Goal: Task Accomplishment & Management: Manage account settings

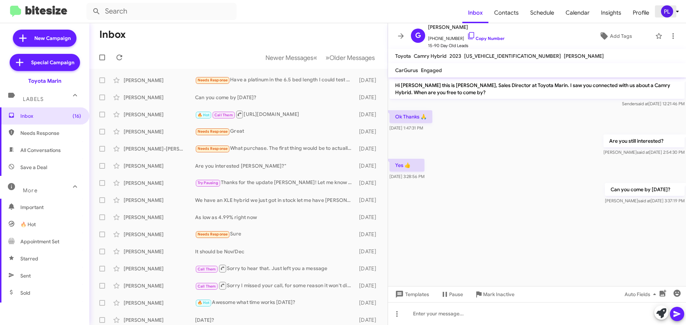
click at [678, 10] on icon at bounding box center [677, 11] width 9 height 9
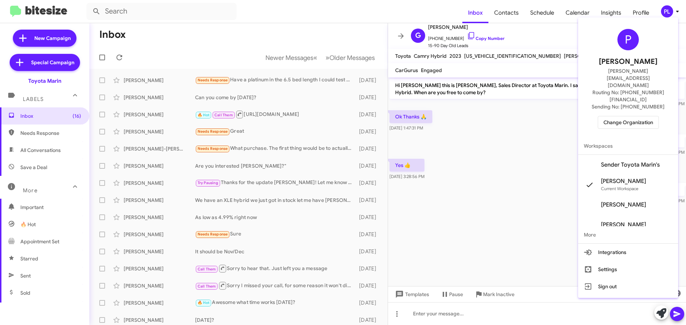
click at [677, 11] on div at bounding box center [343, 162] width 686 height 325
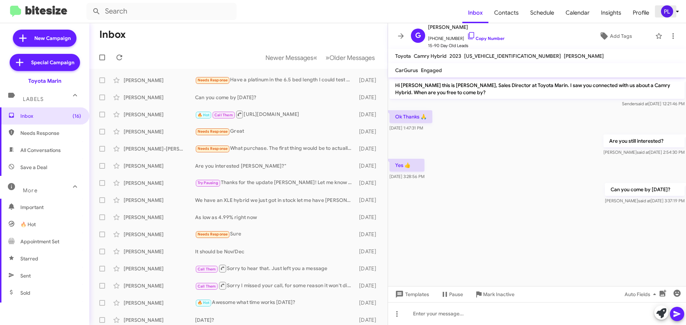
click at [677, 12] on icon at bounding box center [677, 12] width 3 height 2
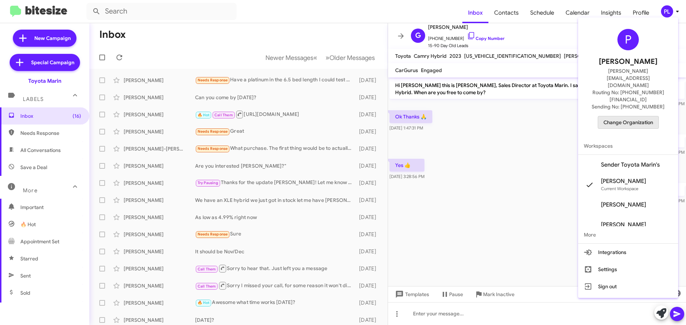
click at [640, 116] on span "Change Organization" at bounding box center [628, 122] width 50 height 12
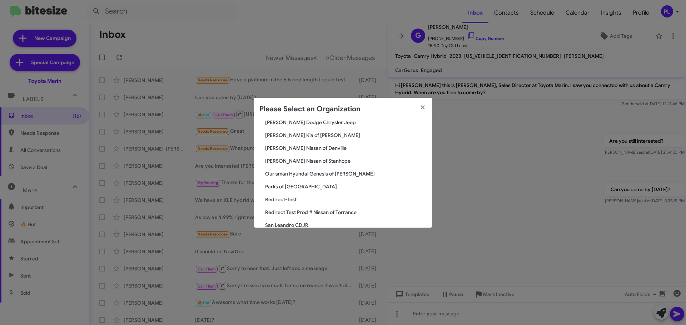
scroll to position [723, 0]
click at [278, 186] on span "Parks of [GEOGRAPHIC_DATA]" at bounding box center [345, 187] width 161 height 7
click at [294, 187] on span "Parks of [GEOGRAPHIC_DATA]" at bounding box center [345, 187] width 161 height 7
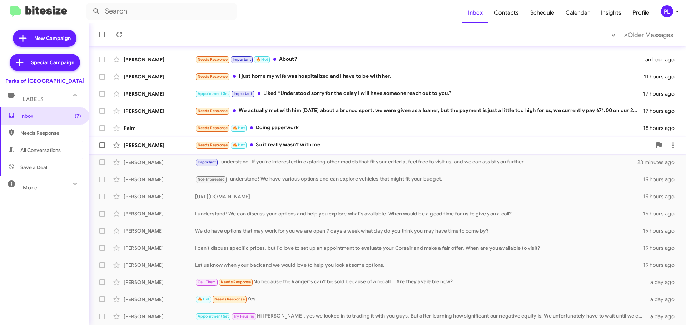
scroll to position [89, 0]
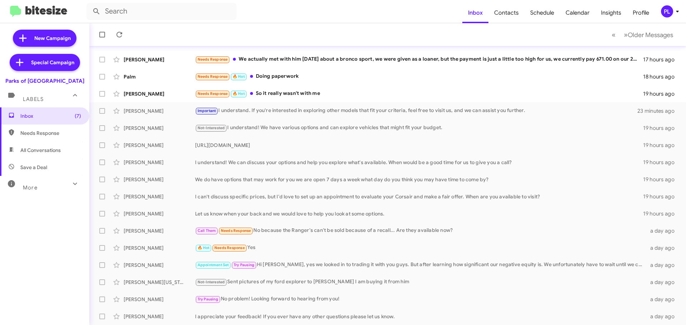
click at [55, 184] on div "More" at bounding box center [38, 184] width 64 height 13
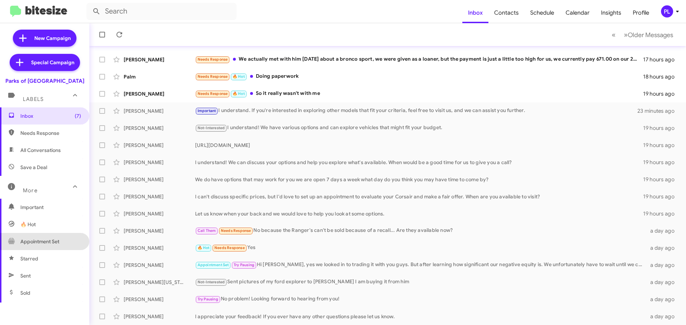
click at [49, 236] on span "Appointment Set" at bounding box center [44, 241] width 89 height 17
type input "in:appointment-set"
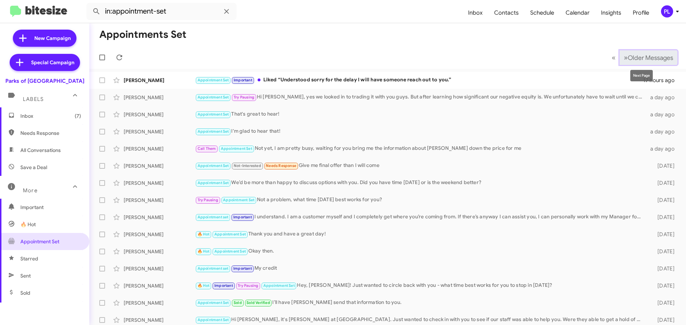
click at [654, 58] on span "Older Messages" at bounding box center [650, 58] width 45 height 8
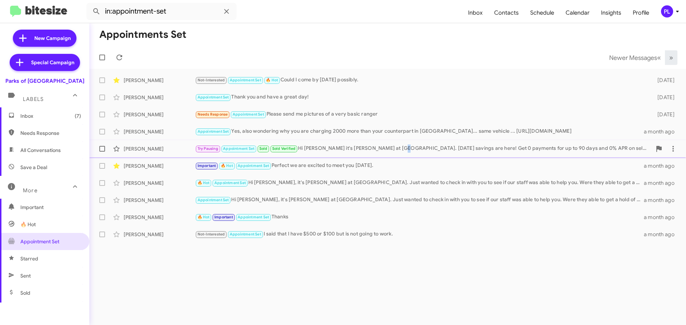
click at [391, 155] on div "Ceci Dunn Try Pausing Appointment Set Sold Sold Verified Hi Ceci it's Shianne H…" at bounding box center [387, 149] width 585 height 14
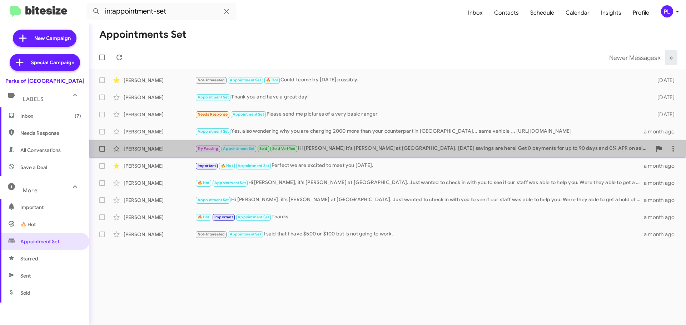
click at [365, 149] on div "Try Pausing Appointment Set Sold Sold Verified Hi Ceci it's Shianne Harrison at…" at bounding box center [423, 149] width 457 height 8
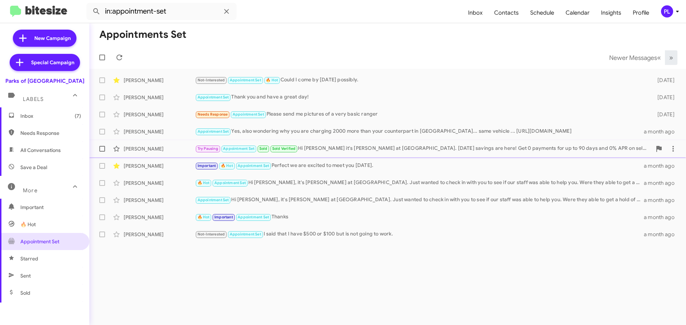
click at [309, 150] on div "Try Pausing Appointment Set Sold Sold Verified Hi Ceci it's Shianne Harrison at…" at bounding box center [423, 149] width 457 height 8
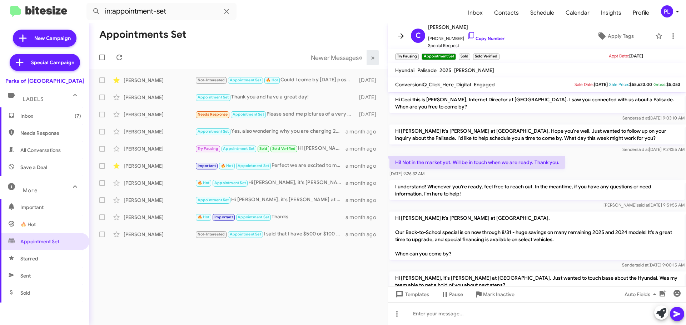
click at [404, 33] on icon at bounding box center [401, 36] width 9 height 9
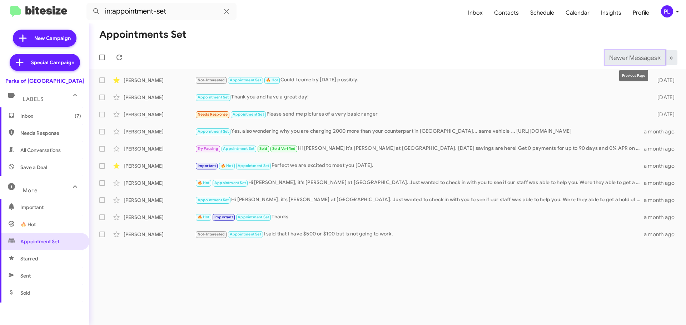
click at [636, 54] on span "Newer Messages" at bounding box center [633, 58] width 48 height 8
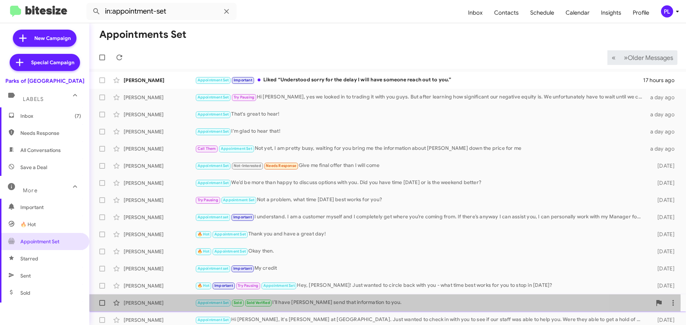
click at [282, 303] on div "Appointment Set Sold Sold Verified I’ll have James send that information to you." at bounding box center [423, 303] width 457 height 8
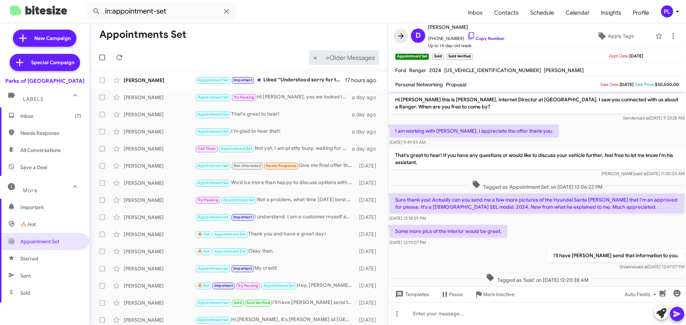
click at [402, 36] on icon at bounding box center [401, 35] width 6 height 5
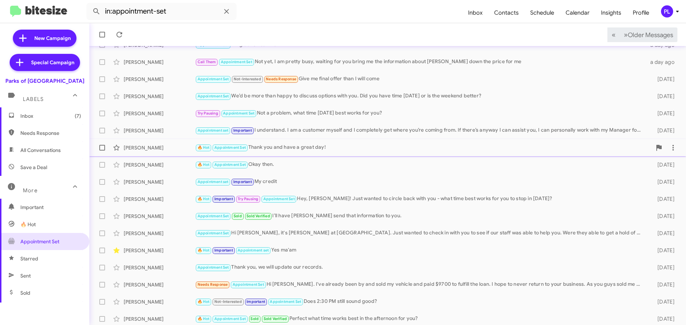
scroll to position [89, 0]
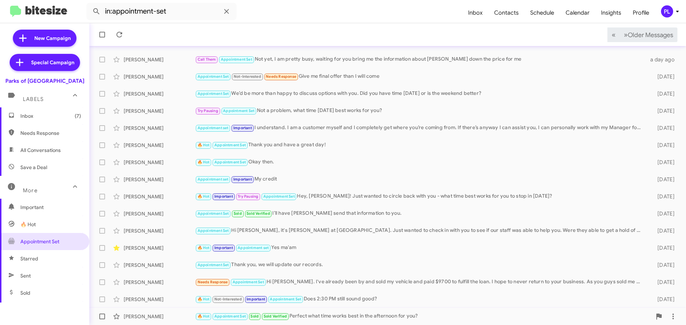
click at [349, 314] on div "🔥 Hot Appointment Set Sold Sold Verified Perfect what time works best in the af…" at bounding box center [423, 317] width 457 height 8
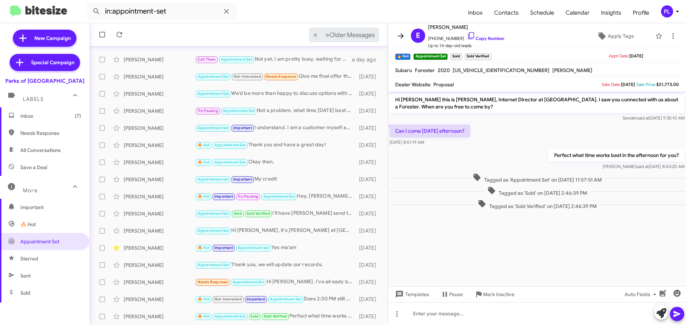
click at [399, 35] on icon at bounding box center [401, 36] width 9 height 9
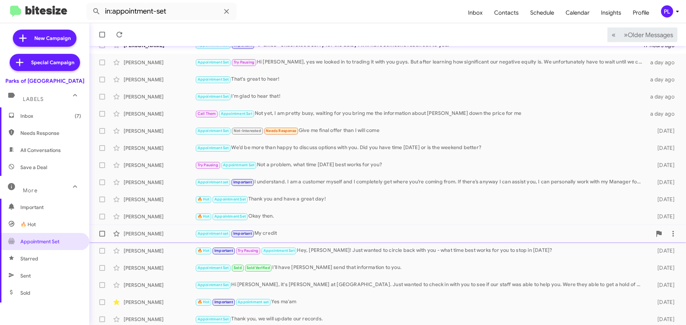
scroll to position [89, 0]
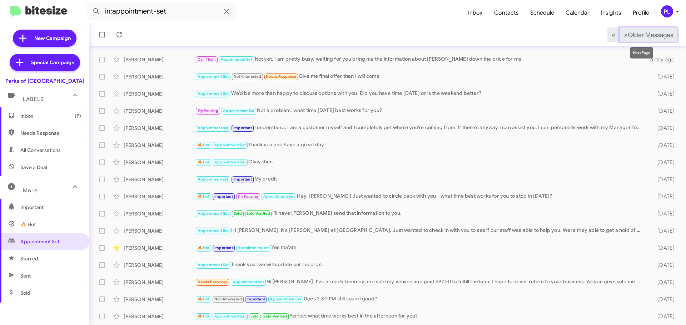
click at [647, 40] on button "» Next Older Messages" at bounding box center [648, 35] width 58 height 15
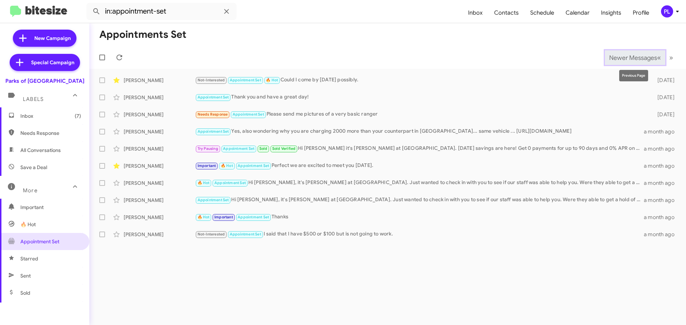
click at [626, 62] on button "Newer Messages « Previous" at bounding box center [635, 57] width 60 height 15
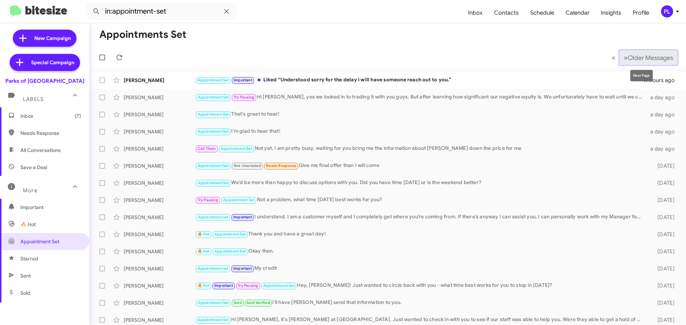
click at [651, 61] on span "Older Messages" at bounding box center [650, 58] width 45 height 8
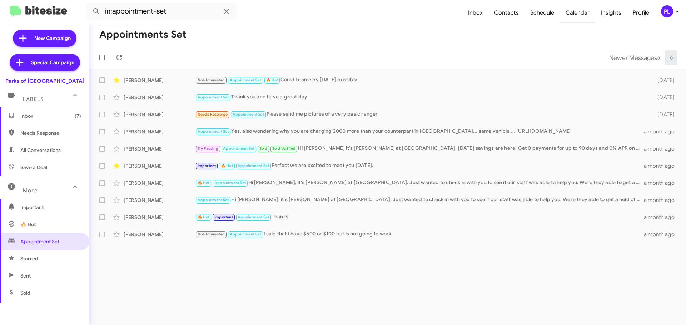
click at [582, 14] on span "Calendar" at bounding box center [577, 13] width 35 height 21
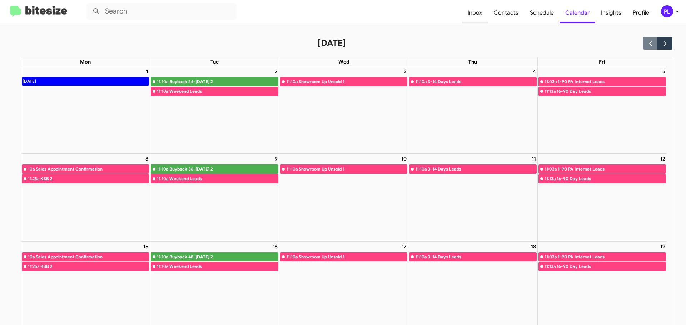
click at [475, 13] on span "Inbox" at bounding box center [475, 13] width 26 height 21
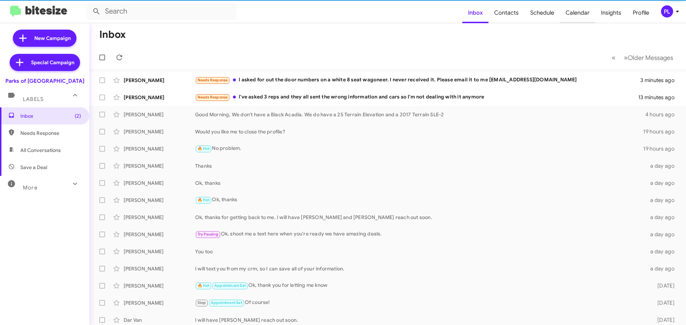
click at [580, 14] on span "Calendar" at bounding box center [577, 13] width 35 height 21
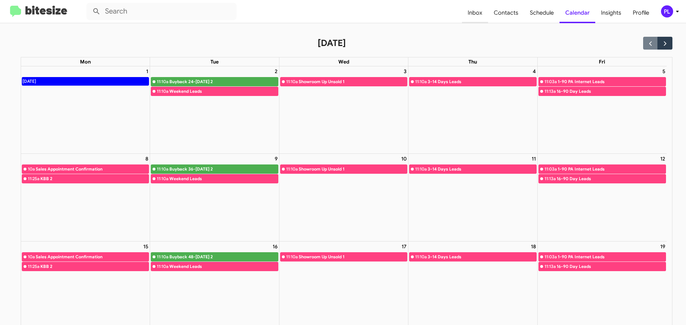
click at [474, 12] on span "Inbox" at bounding box center [475, 13] width 26 height 21
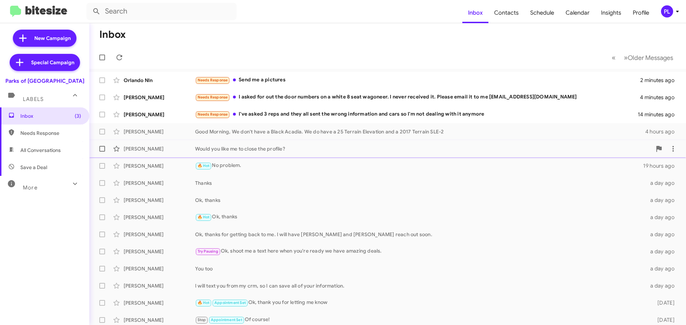
click at [247, 152] on div "Would you like me to close the profile?" at bounding box center [423, 148] width 457 height 7
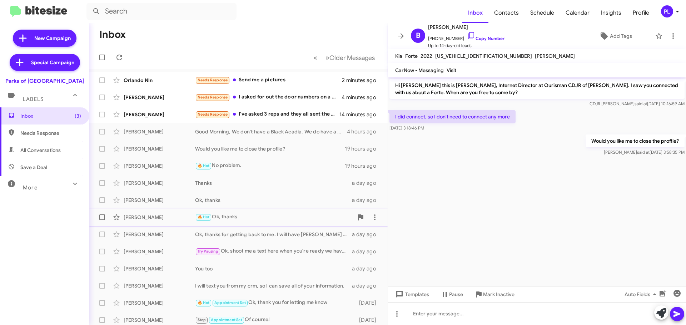
click at [229, 213] on div "🔥 Hot Ok, thanks" at bounding box center [274, 217] width 158 height 8
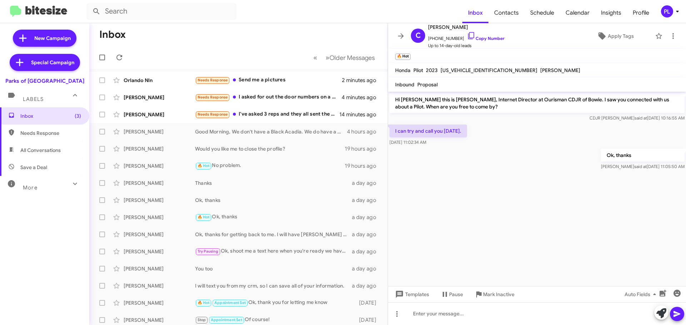
click at [673, 10] on icon at bounding box center [677, 11] width 9 height 9
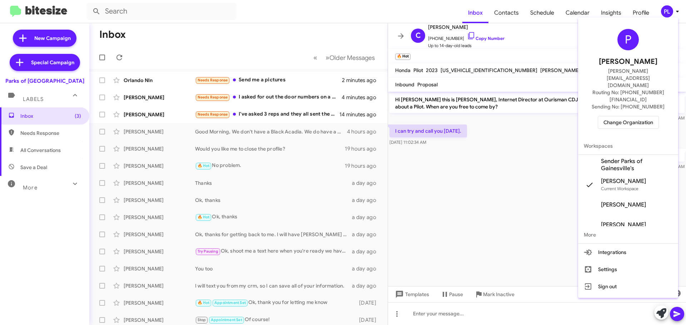
click at [617, 116] on span "Change Organization" at bounding box center [628, 122] width 50 height 12
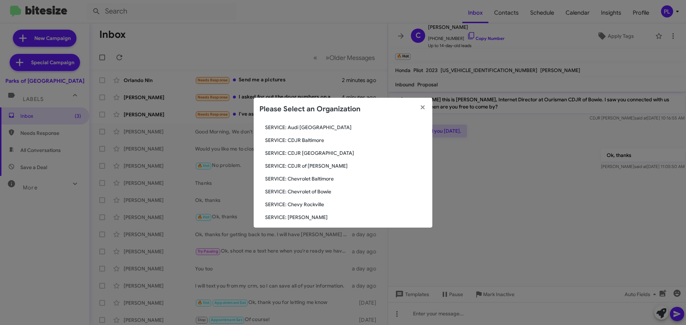
scroll to position [714, 0]
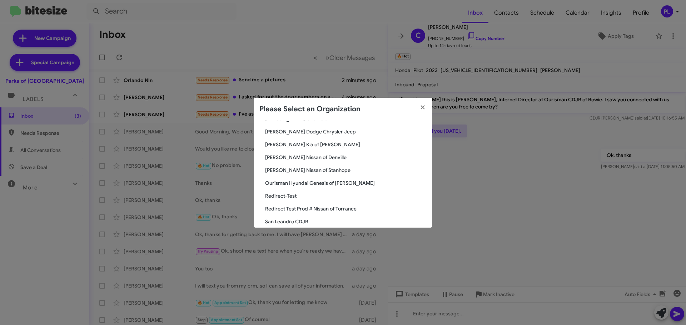
click at [287, 166] on div "Search Parks of Gainesville Current Org Adams Jeep of Maryland Audi Oakland Aud…" at bounding box center [343, 174] width 179 height 107
click at [289, 169] on span "Nielsen Nissan of Stanhope" at bounding box center [345, 170] width 161 height 7
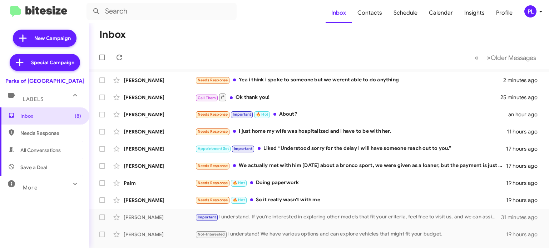
click at [41, 166] on span "Save a Deal" at bounding box center [33, 167] width 27 height 7
type input "in:not-interested"
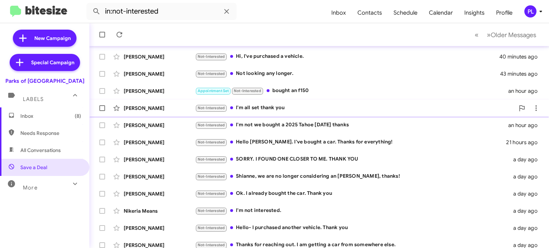
scroll to position [36, 0]
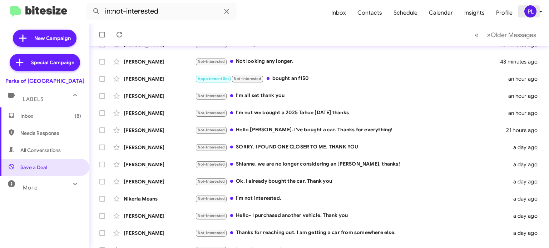
click at [539, 11] on icon at bounding box center [540, 11] width 9 height 9
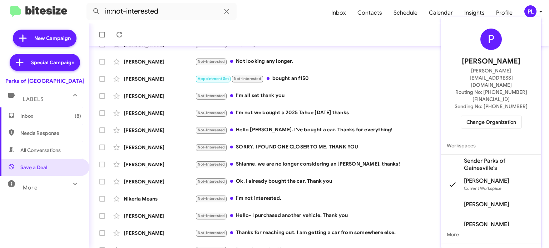
click at [495, 116] on span "Change Organization" at bounding box center [491, 122] width 50 height 12
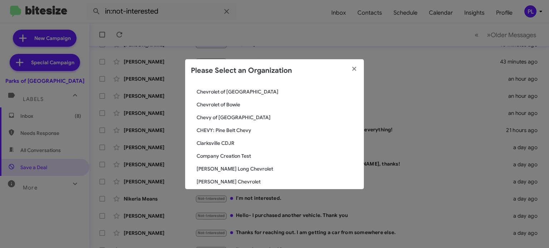
scroll to position [179, 0]
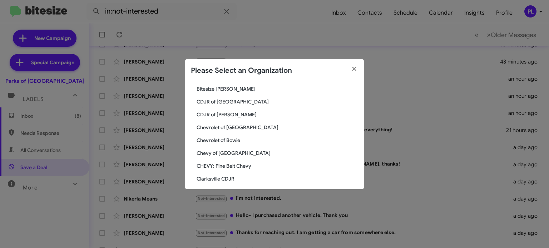
click at [219, 116] on span "CDJR of [PERSON_NAME]" at bounding box center [276, 114] width 161 height 7
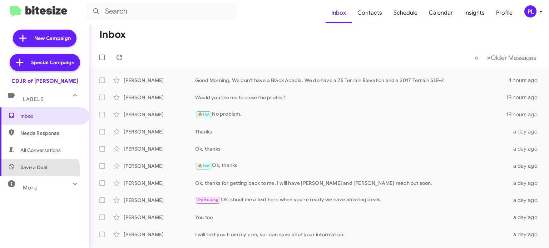
click at [36, 171] on span "Save a Deal" at bounding box center [44, 167] width 89 height 17
type input "in:not-interested"
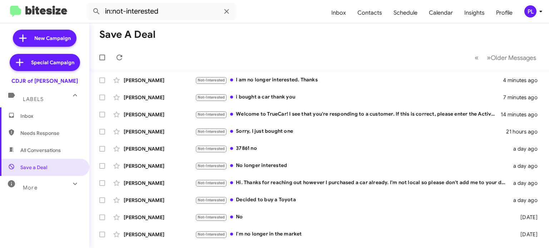
click at [40, 120] on span "Inbox" at bounding box center [44, 116] width 89 height 17
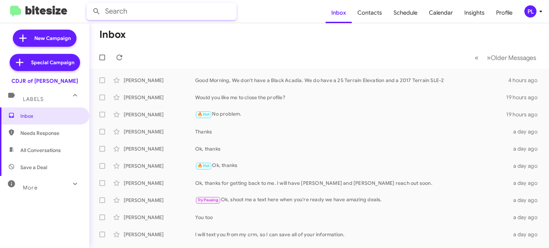
click at [119, 9] on input "text" at bounding box center [161, 11] width 150 height 17
type input "sokola"
click at [89, 4] on button at bounding box center [96, 11] width 14 height 14
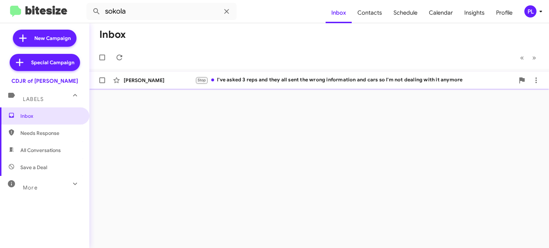
click at [343, 85] on div "Frank Sokola Stop I've asked 3 reps and they all sent the wrong information and…" at bounding box center [319, 80] width 448 height 14
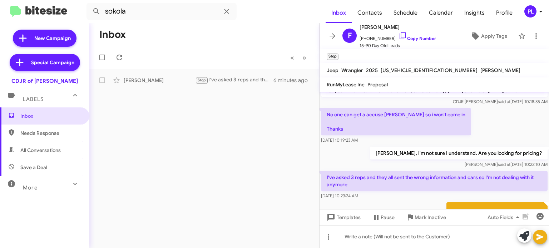
scroll to position [218, 0]
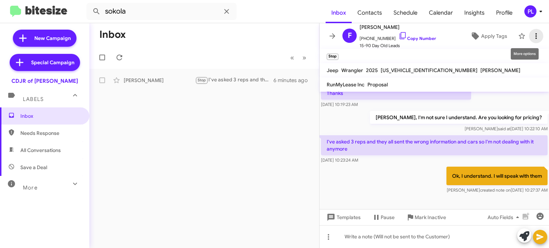
click at [532, 36] on icon at bounding box center [536, 36] width 9 height 9
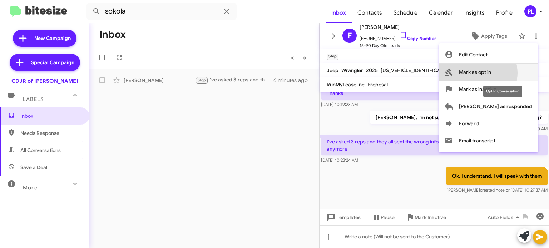
click at [491, 73] on span "Mark as opt in" at bounding box center [475, 72] width 32 height 17
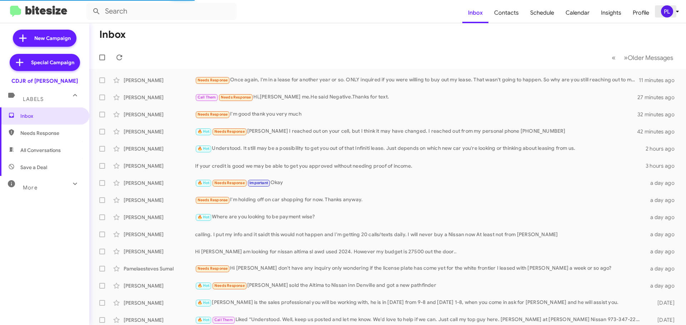
click at [678, 14] on icon at bounding box center [677, 11] width 9 height 9
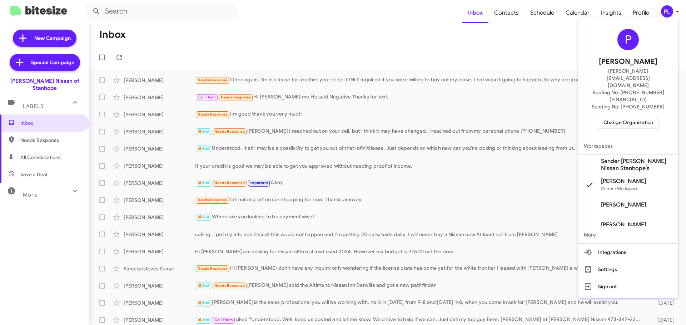
click at [624, 116] on span "Change Organization" at bounding box center [628, 122] width 50 height 12
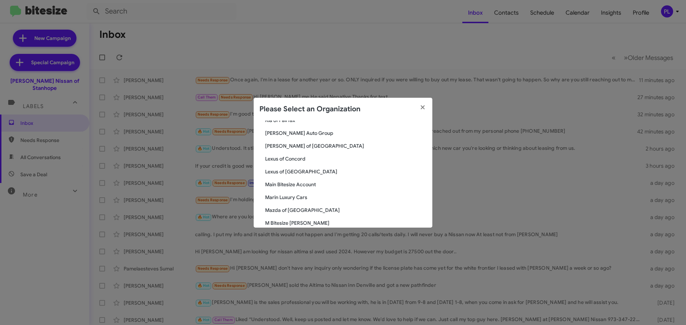
scroll to position [714, 0]
click at [298, 185] on span "Parks of [GEOGRAPHIC_DATA]" at bounding box center [345, 183] width 161 height 7
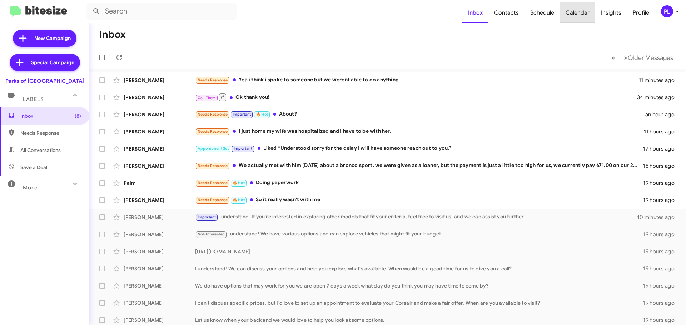
click at [573, 8] on span "Calendar" at bounding box center [577, 13] width 35 height 21
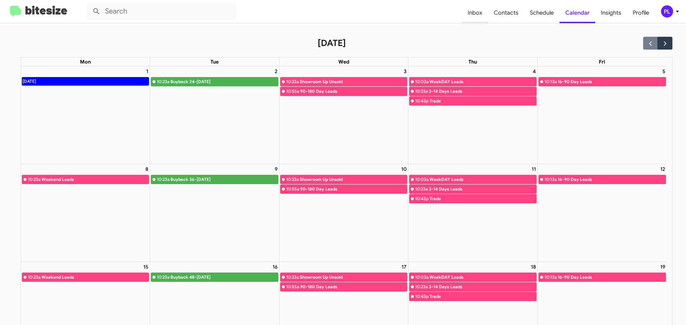
click at [479, 15] on span "Inbox" at bounding box center [475, 13] width 26 height 21
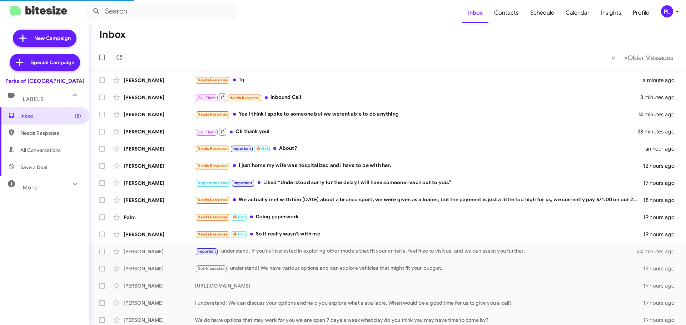
click at [48, 187] on div "More" at bounding box center [38, 184] width 64 height 13
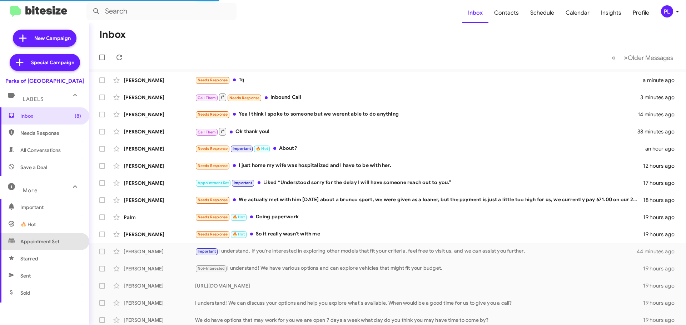
click at [47, 242] on span "Appointment Set" at bounding box center [39, 241] width 39 height 7
type input "in:appointment-set"
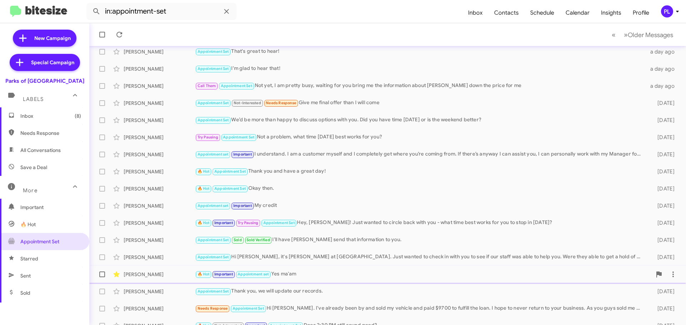
scroll to position [89, 0]
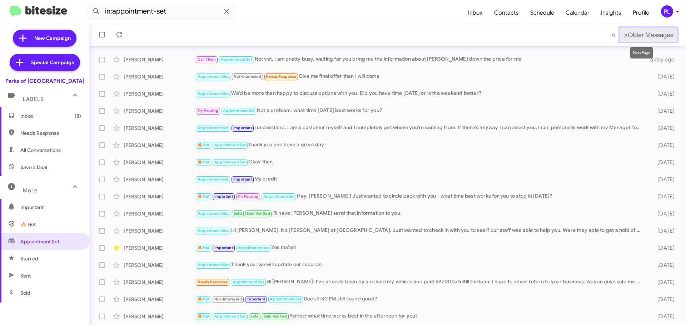
click at [637, 32] on span "Older Messages" at bounding box center [650, 35] width 45 height 8
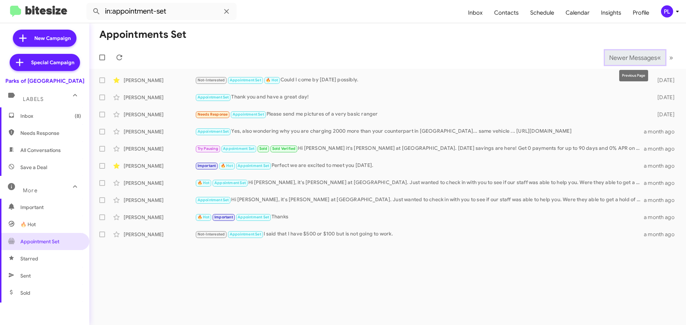
click at [642, 57] on span "Newer Messages" at bounding box center [633, 58] width 48 height 8
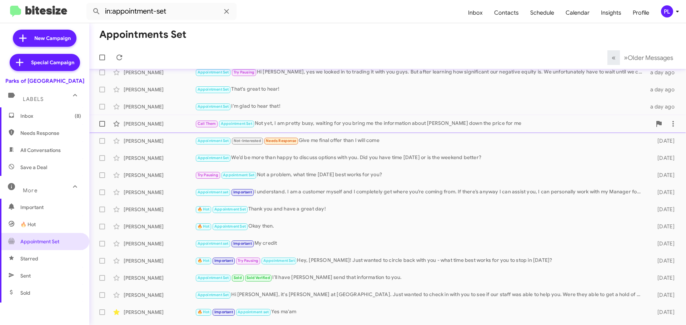
scroll to position [18, 0]
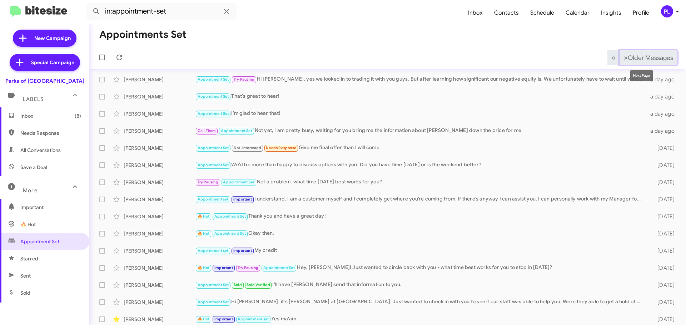
click at [645, 55] on span "Older Messages" at bounding box center [650, 58] width 45 height 8
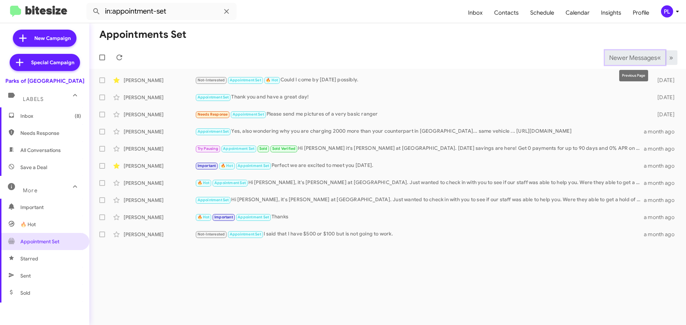
click at [635, 60] on span "Newer Messages" at bounding box center [633, 58] width 48 height 8
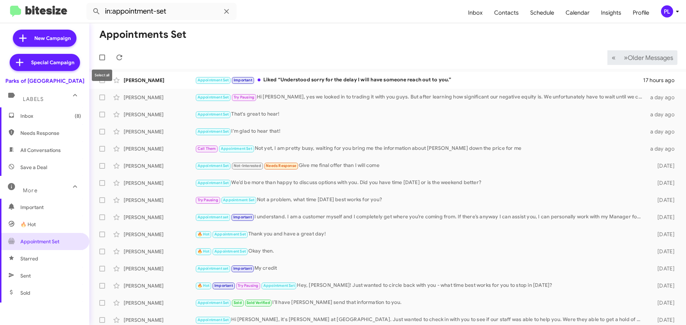
click at [104, 58] on span at bounding box center [102, 58] width 6 height 6
click at [102, 60] on input "checkbox" at bounding box center [102, 60] width 0 height 0
checkbox input "true"
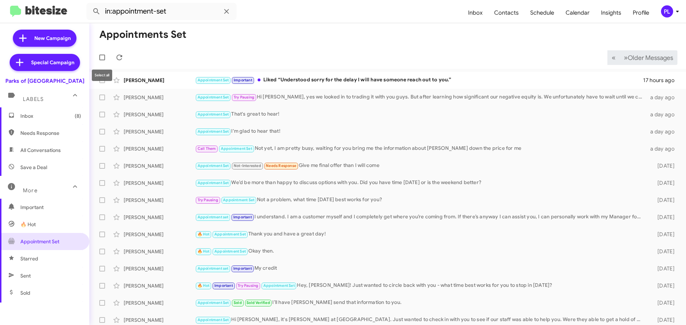
checkbox input "true"
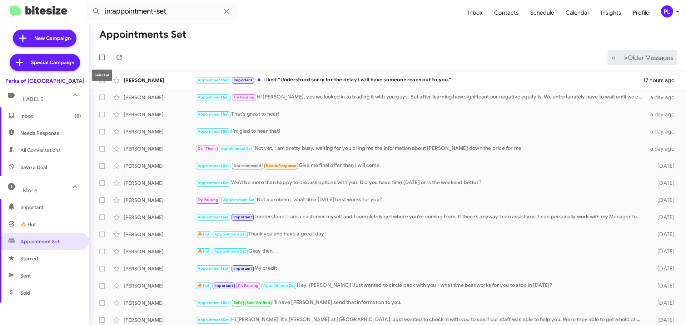
checkbox input "true"
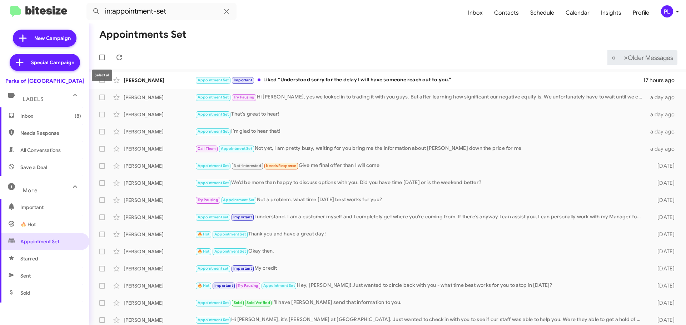
checkbox input "true"
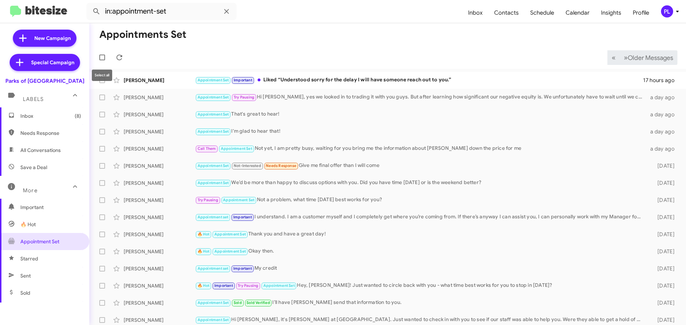
checkbox input "true"
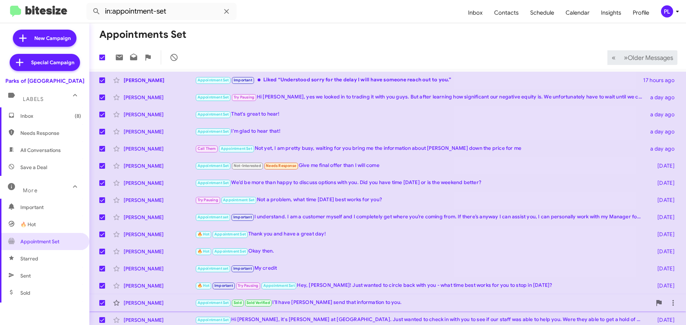
scroll to position [89, 0]
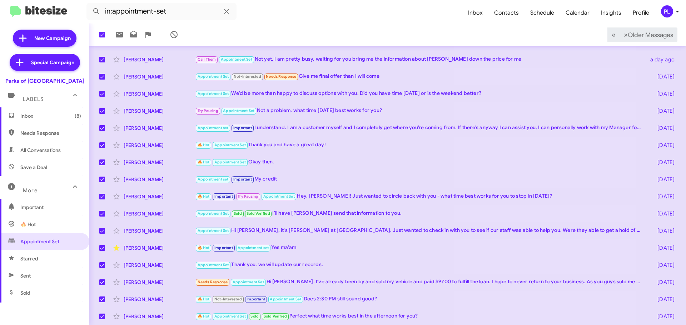
click at [570, 36] on mat-toolbar-row "20 « Previous » Next Older Messages" at bounding box center [387, 34] width 597 height 23
click at [649, 40] on button "» Next Older Messages" at bounding box center [648, 35] width 58 height 15
checkbox input "false"
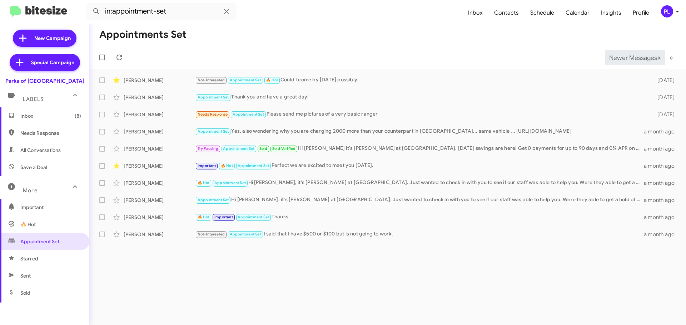
click at [677, 13] on icon at bounding box center [677, 11] width 9 height 9
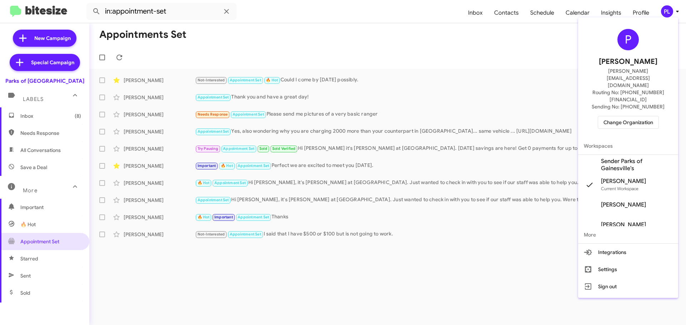
click at [624, 116] on span "Change Organization" at bounding box center [628, 122] width 50 height 12
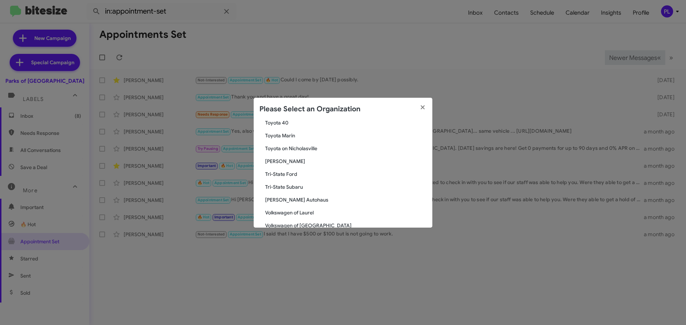
scroll to position [1269, 0]
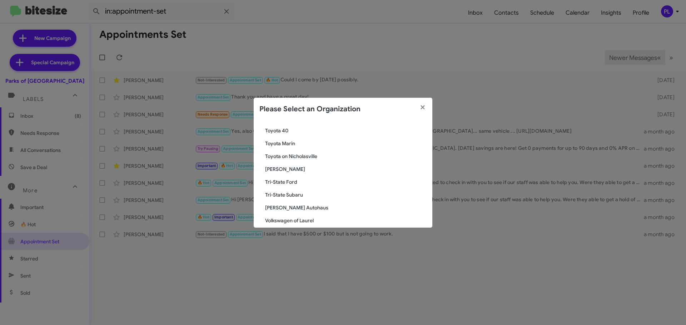
click at [297, 157] on span "Toyota on Nicholasville" at bounding box center [345, 156] width 161 height 7
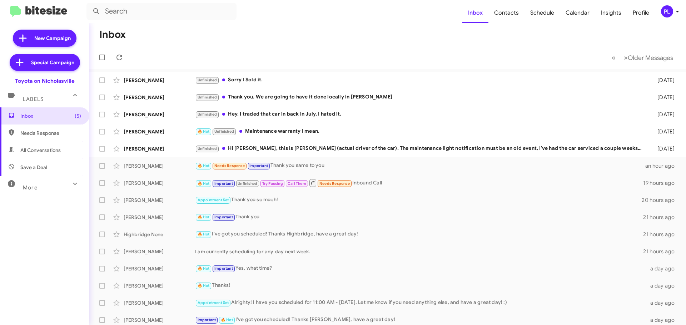
click at [33, 168] on span "Save a Deal" at bounding box center [33, 167] width 27 height 7
type input "in:not-interested"
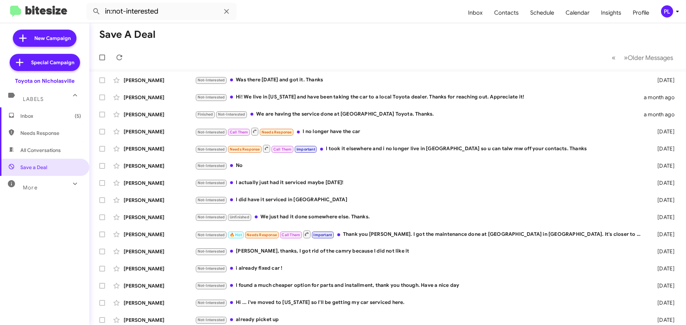
click at [25, 116] on span "Inbox (5)" at bounding box center [50, 116] width 61 height 7
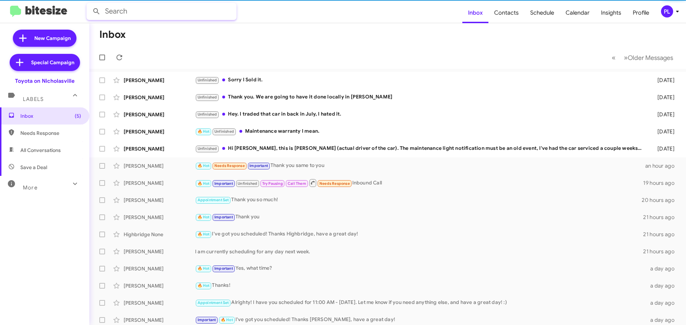
click at [154, 12] on input "text" at bounding box center [161, 11] width 150 height 17
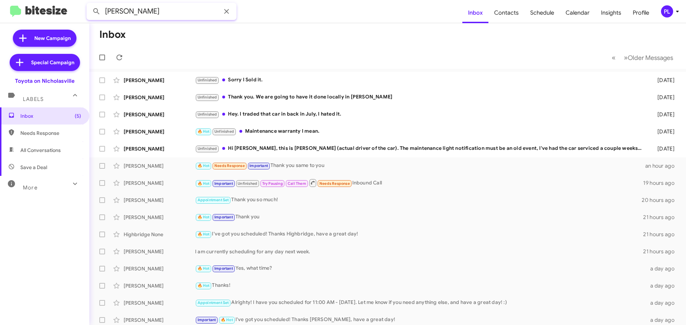
type input "[PERSON_NAME]"
click at [89, 4] on button at bounding box center [96, 11] width 14 height 14
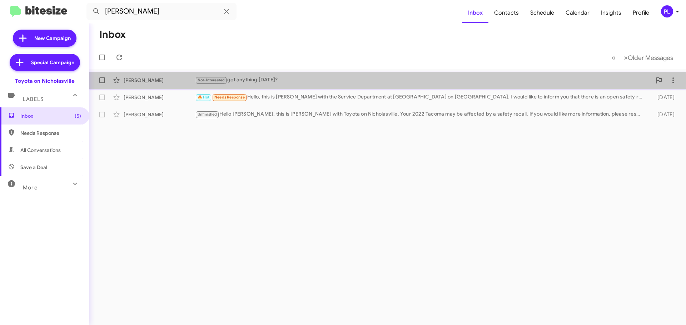
click at [264, 80] on div "Not-Interested got anything [DATE]?" at bounding box center [423, 80] width 457 height 8
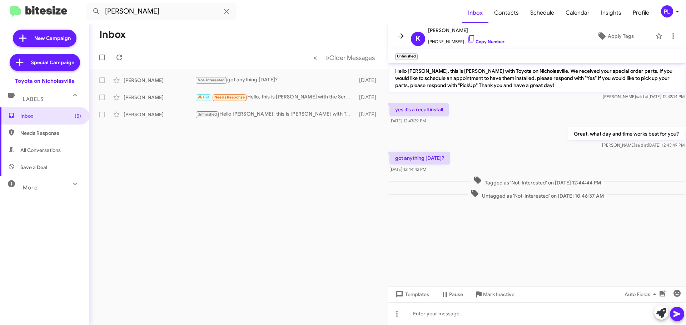
click at [398, 37] on icon at bounding box center [401, 36] width 9 height 9
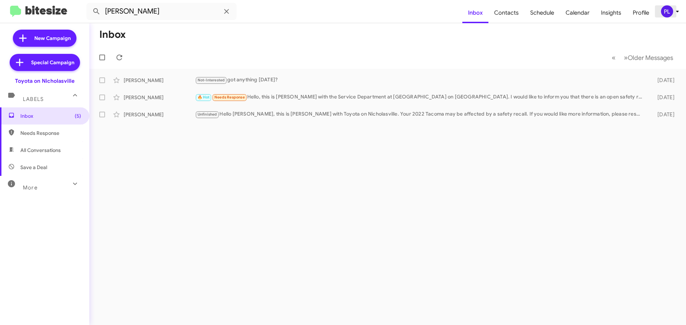
click at [676, 9] on icon at bounding box center [677, 11] width 9 height 9
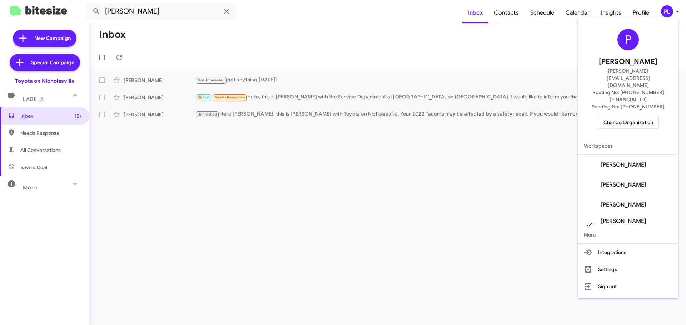
click at [627, 116] on span "Change Organization" at bounding box center [628, 122] width 50 height 12
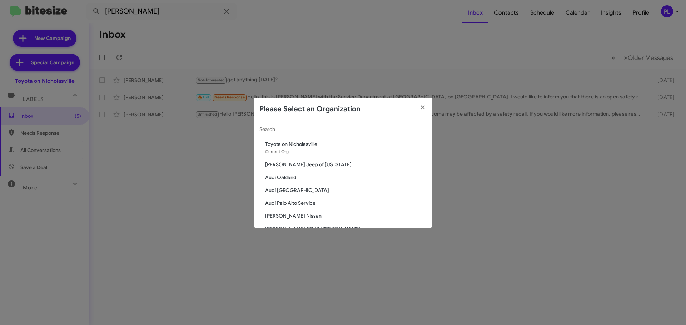
click at [333, 130] on input "Search" at bounding box center [342, 130] width 167 height 6
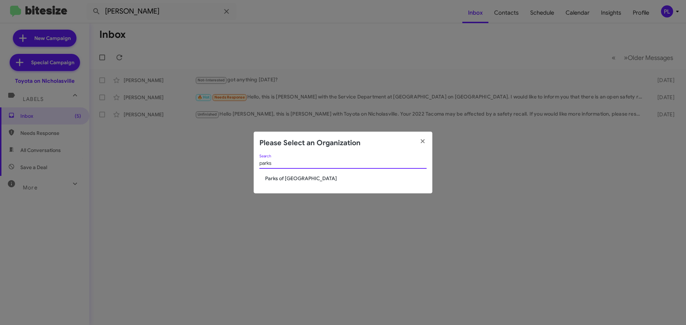
type input "parks"
click at [294, 179] on span "Parks of [GEOGRAPHIC_DATA]" at bounding box center [345, 178] width 161 height 7
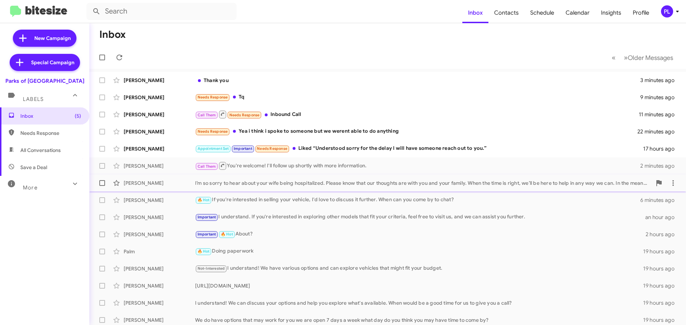
click at [285, 189] on div "[PERSON_NAME] I’m so sorry to hear about your wife being hospitalized. Please k…" at bounding box center [387, 183] width 585 height 14
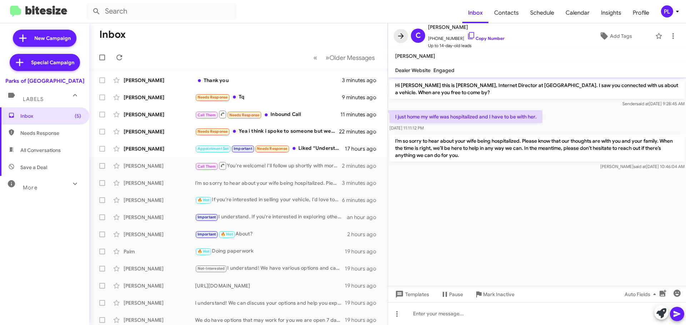
click at [398, 37] on icon at bounding box center [401, 36] width 9 height 9
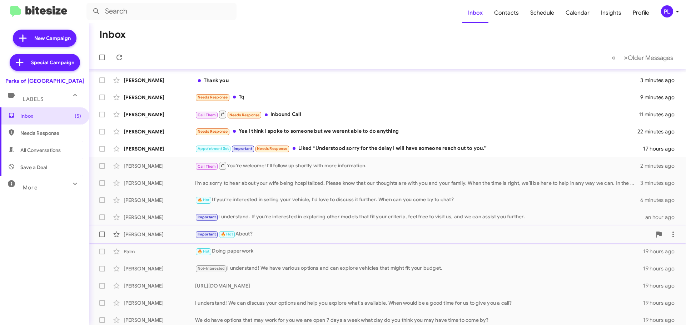
scroll to position [89, 0]
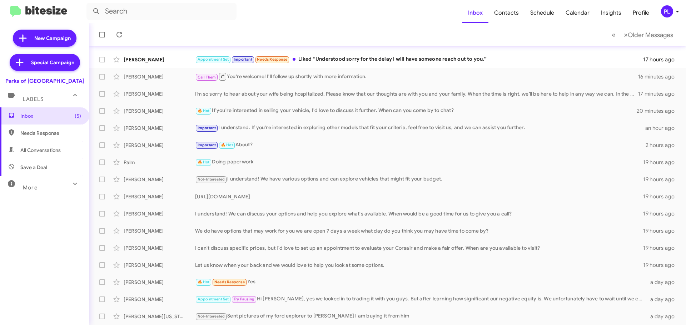
click at [676, 9] on icon at bounding box center [677, 11] width 9 height 9
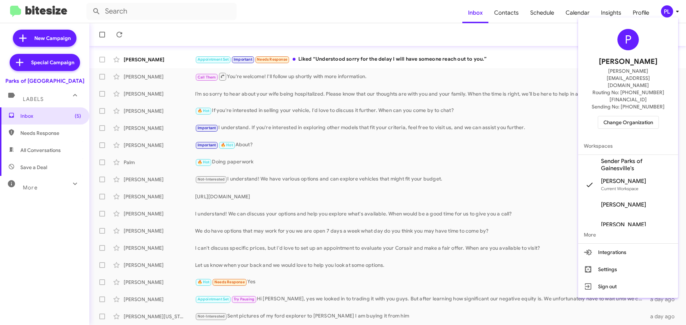
click at [624, 116] on span "Change Organization" at bounding box center [628, 122] width 50 height 12
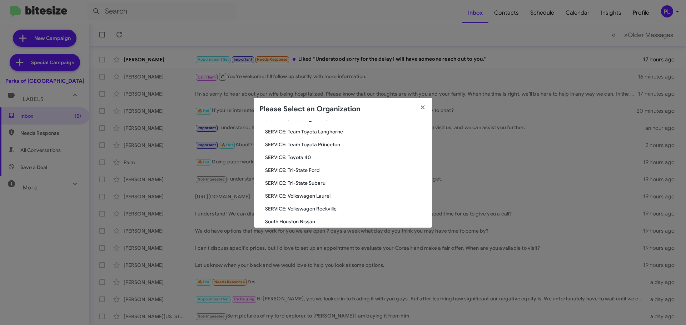
scroll to position [1215, 0]
click at [294, 196] on span "Toyota Marin" at bounding box center [345, 197] width 161 height 7
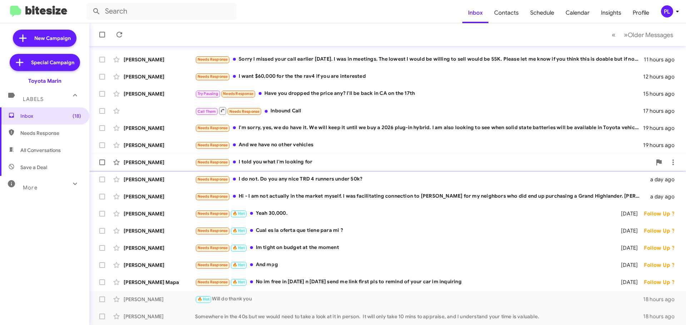
scroll to position [18, 0]
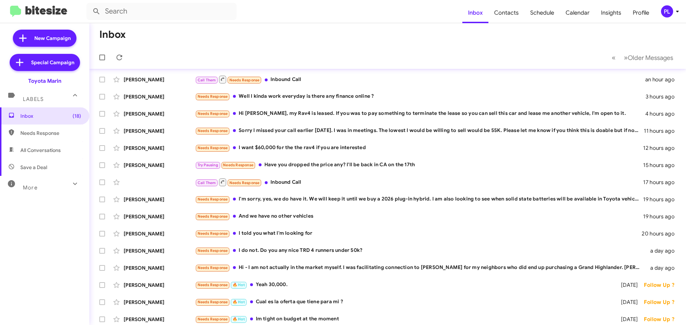
click at [56, 139] on span "Needs Response" at bounding box center [44, 133] width 89 height 17
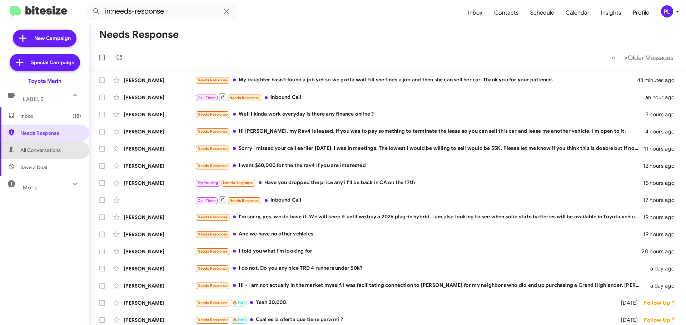
click at [52, 154] on span "All Conversations" at bounding box center [40, 150] width 40 height 7
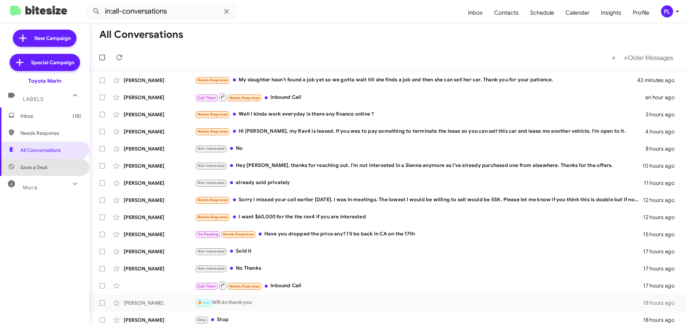
click at [66, 162] on span "Save a Deal" at bounding box center [44, 167] width 89 height 17
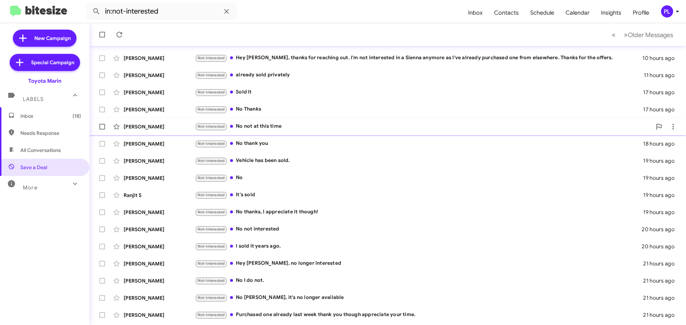
scroll to position [89, 0]
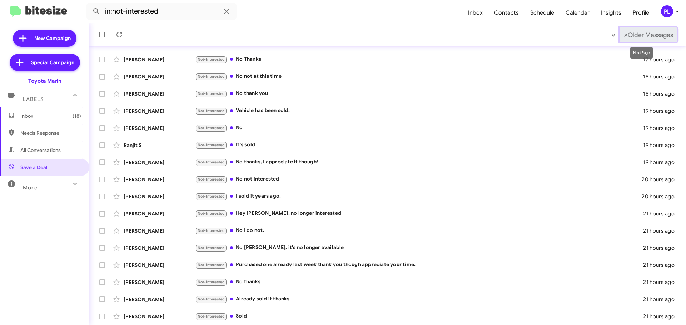
click at [649, 36] on span "Older Messages" at bounding box center [650, 35] width 45 height 8
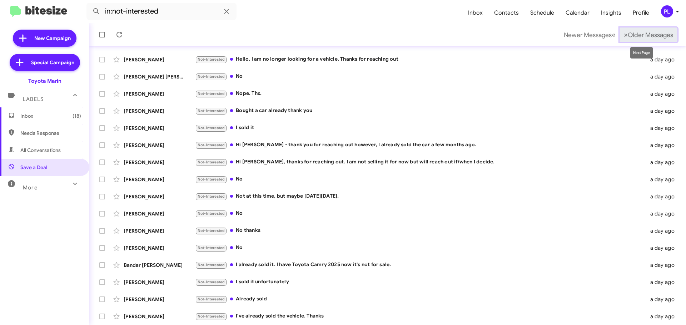
click at [644, 35] on span "Older Messages" at bounding box center [650, 35] width 45 height 8
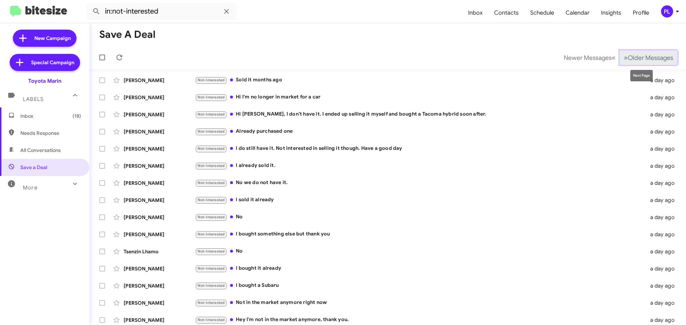
click at [632, 57] on span "Older Messages" at bounding box center [650, 58] width 45 height 8
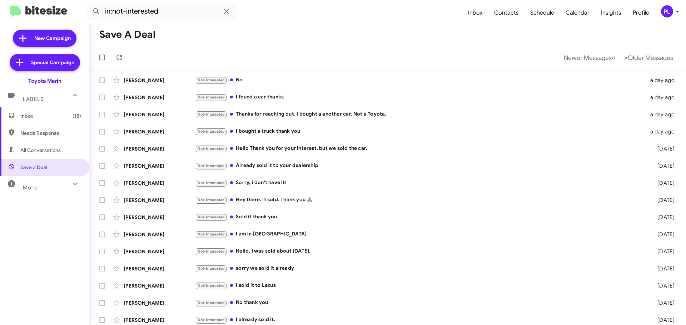
click at [39, 182] on div "More" at bounding box center [38, 184] width 64 height 13
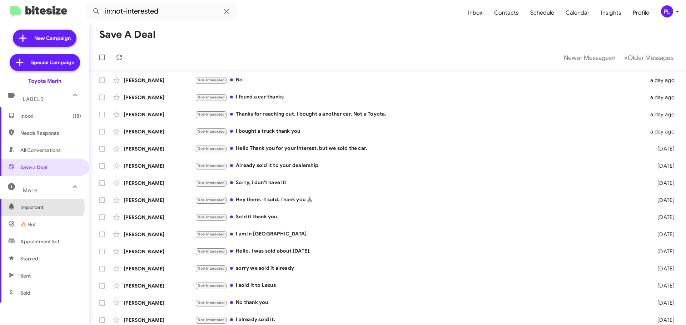
click at [34, 208] on span "Important" at bounding box center [50, 207] width 61 height 7
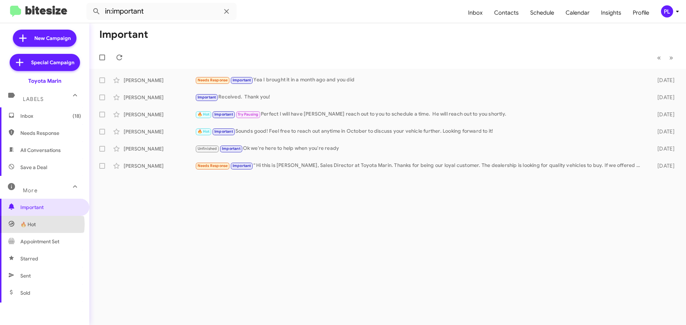
click at [32, 225] on span "🔥 Hot" at bounding box center [27, 224] width 15 height 7
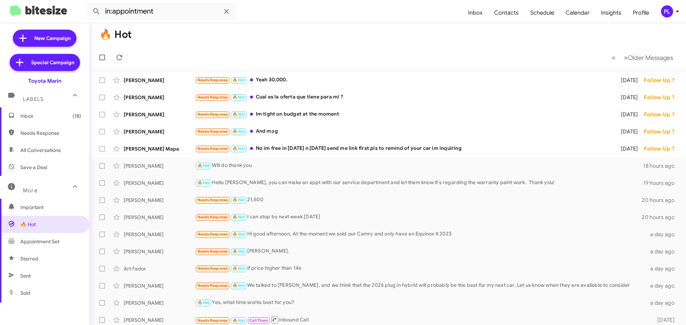
click at [66, 248] on span "Appointment Set" at bounding box center [44, 241] width 89 height 17
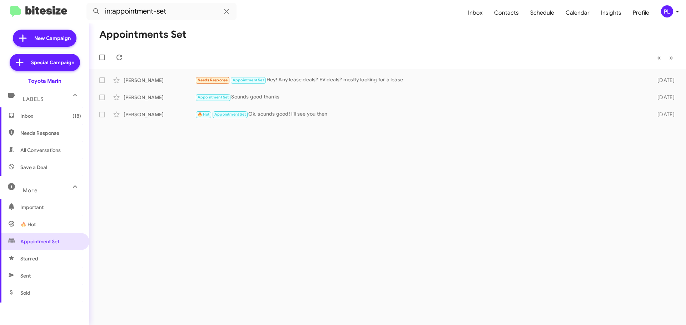
click at [49, 264] on span "Starred" at bounding box center [44, 258] width 89 height 17
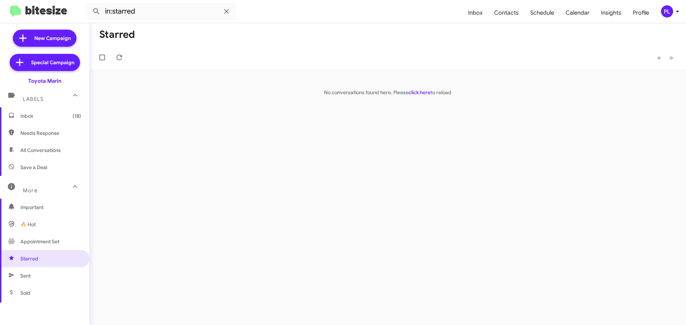
click at [29, 275] on span "Sent" at bounding box center [25, 276] width 10 height 7
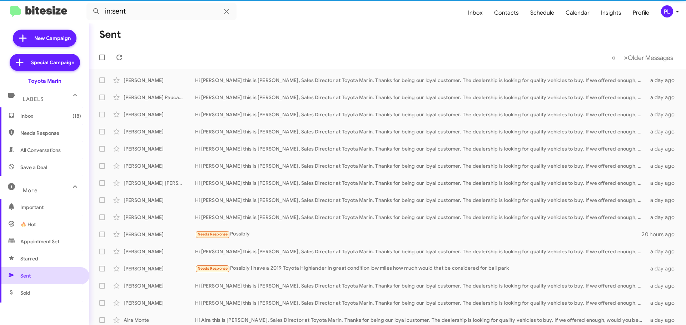
scroll to position [71, 0]
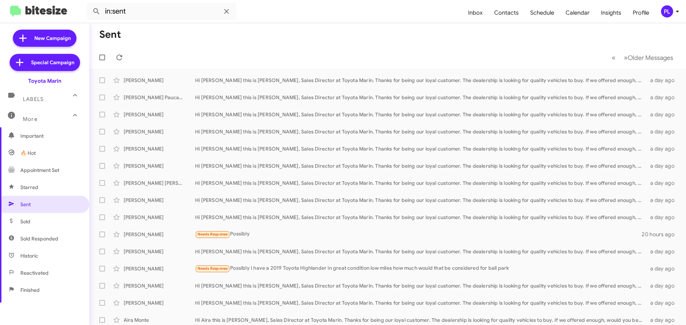
click at [37, 233] on span "Sold Responded" at bounding box center [44, 238] width 89 height 17
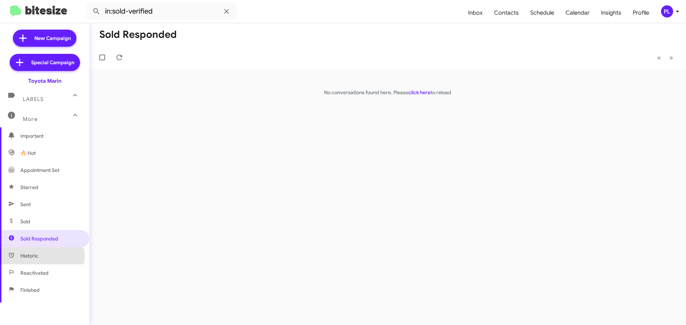
click at [37, 256] on span "Historic" at bounding box center [29, 256] width 18 height 7
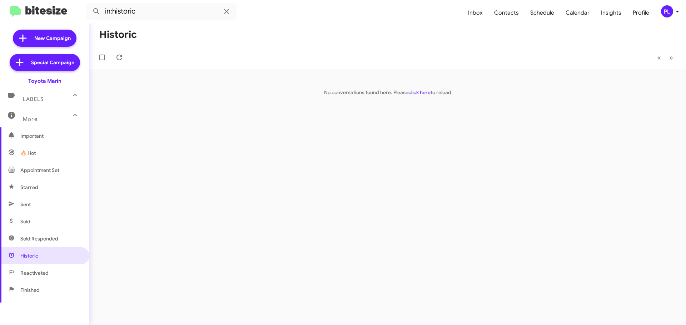
click at [40, 271] on span "Reactivated" at bounding box center [34, 273] width 28 height 7
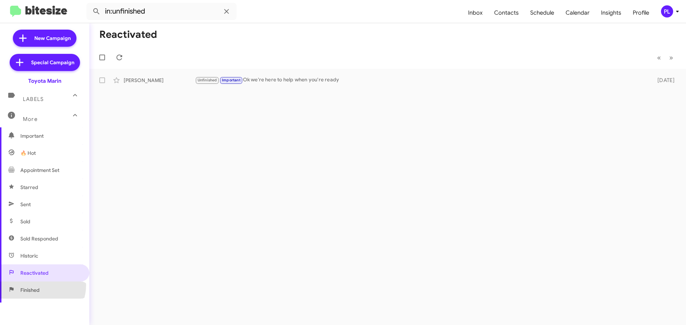
click at [38, 285] on span "Finished" at bounding box center [44, 290] width 89 height 17
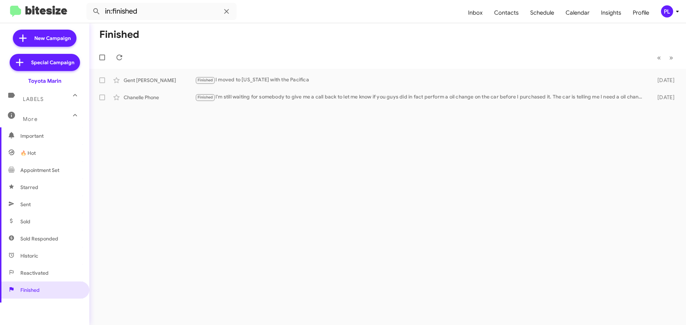
click at [53, 168] on span "Appointment Set" at bounding box center [39, 170] width 39 height 7
type input "in:appointment-set"
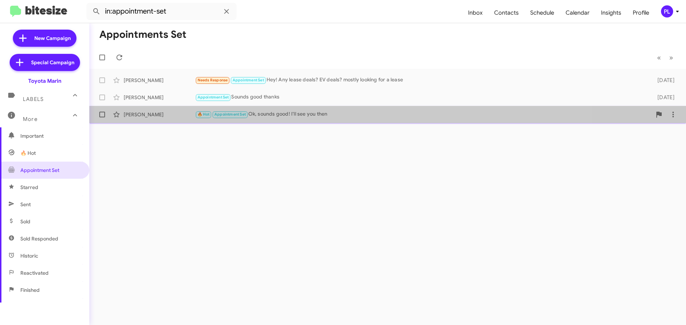
click at [321, 108] on div "Alexcia C 🔥 Hot Appointment Set Ok, sounds good! I'll see you then 8 days ago" at bounding box center [387, 115] width 585 height 14
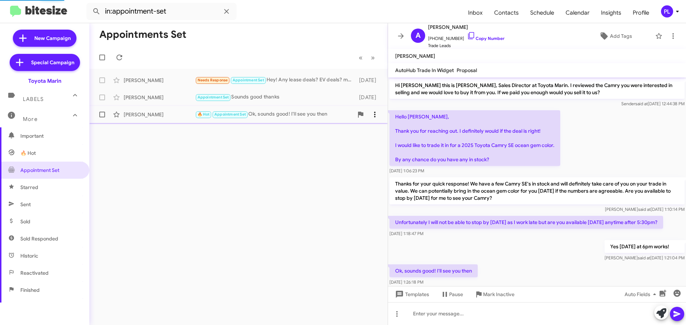
scroll to position [27, 0]
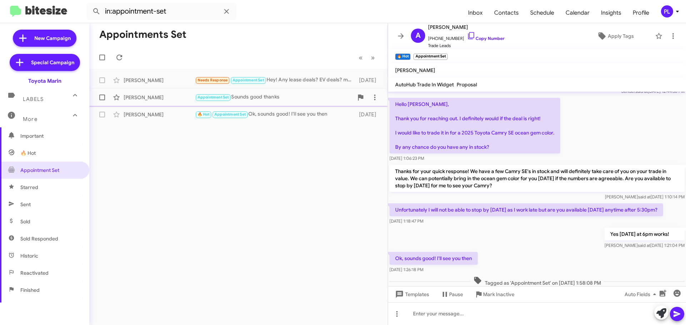
click at [269, 99] on div "Appointment Set Sounds good thanks" at bounding box center [274, 97] width 158 height 8
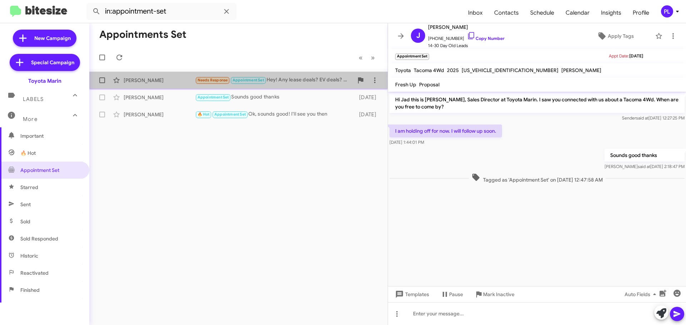
click at [288, 78] on div "Needs Response Appointment Set Hey! Any lease deals? EV deals? mostly looking f…" at bounding box center [274, 80] width 158 height 8
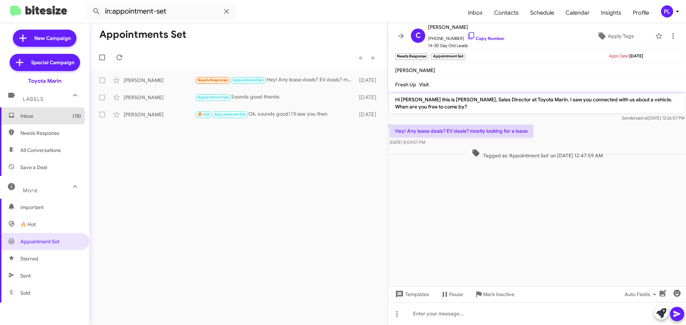
click at [39, 115] on span "Inbox (18)" at bounding box center [50, 116] width 61 height 7
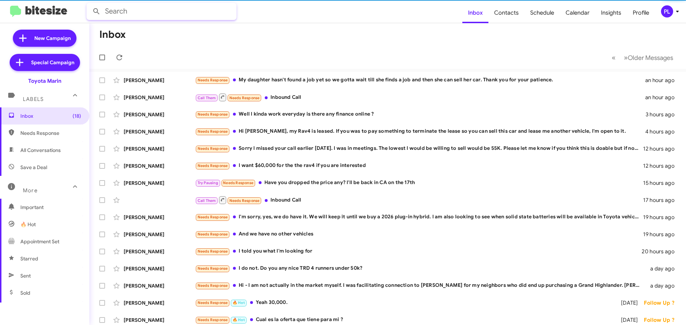
click at [138, 10] on input "text" at bounding box center [161, 11] width 150 height 17
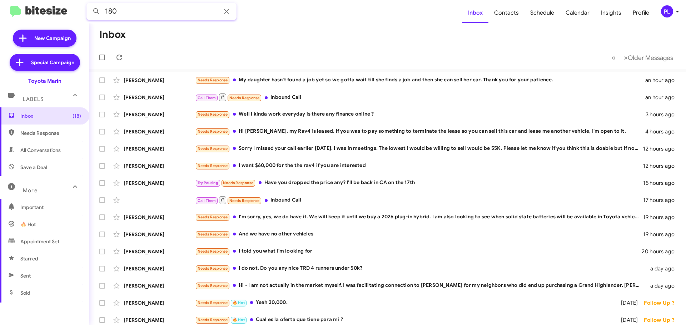
type input "180"
click at [89, 4] on button at bounding box center [96, 11] width 14 height 14
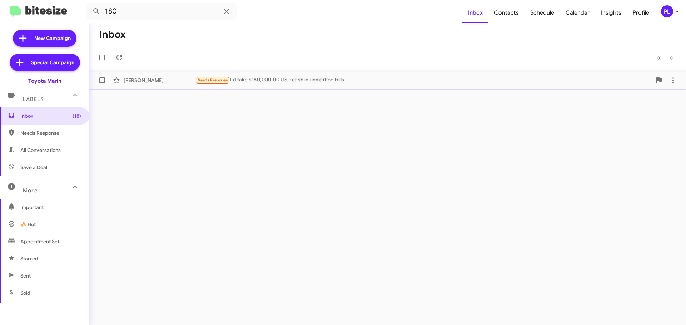
click at [345, 78] on div "Needs Response I'd take $180,000.00 USD cash in unmarked bills" at bounding box center [423, 80] width 457 height 8
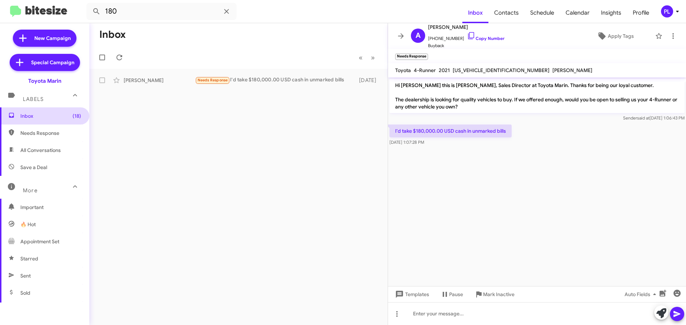
click at [51, 119] on span "Inbox (18)" at bounding box center [50, 116] width 61 height 7
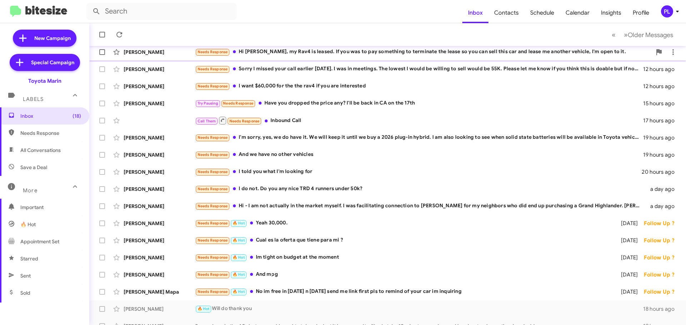
scroll to position [89, 0]
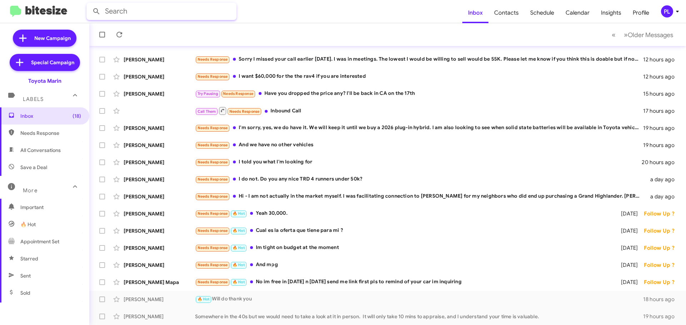
click at [165, 13] on input "text" at bounding box center [161, 11] width 150 height 17
click at [89, 4] on button at bounding box center [96, 11] width 14 height 14
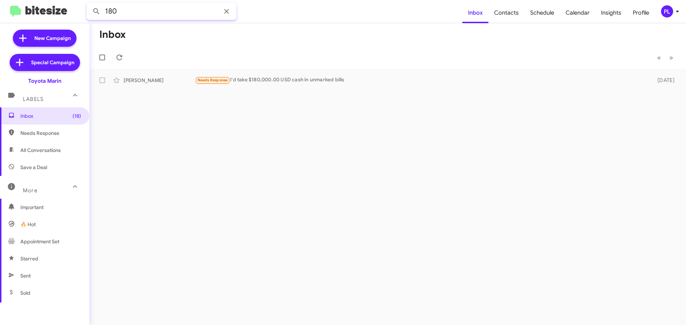
drag, startPoint x: 153, startPoint y: 8, endPoint x: 65, endPoint y: 9, distance: 88.6
click at [65, 9] on mat-toolbar "180 Inbox Contacts Schedule Calendar Insights Profile PL" at bounding box center [343, 11] width 686 height 23
click at [89, 4] on button at bounding box center [96, 11] width 14 height 14
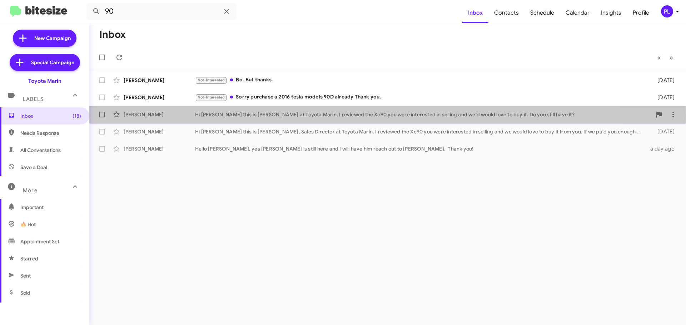
click at [291, 116] on div "Hi Dwayne this is Nathan Myler at Toyota Marin. I reviewed the Xc90 you were in…" at bounding box center [423, 114] width 457 height 7
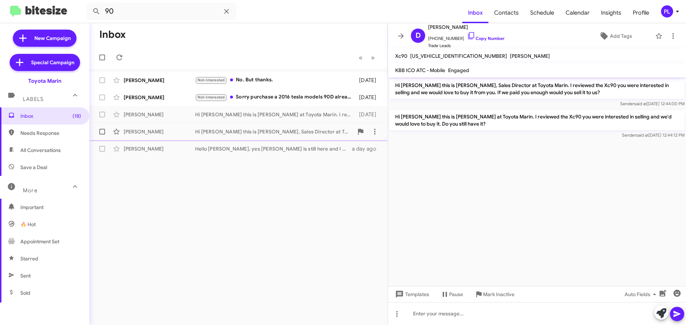
click at [283, 133] on div "Hi Jon this is Nathan Myler, Sales Director at Toyota Marin. I reviewed the Xc9…" at bounding box center [274, 131] width 158 height 7
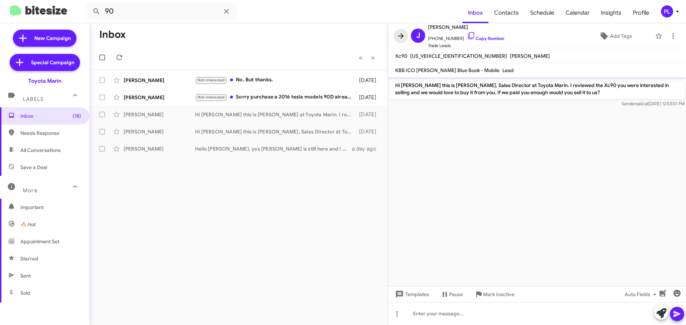
click at [398, 39] on icon at bounding box center [401, 36] width 9 height 9
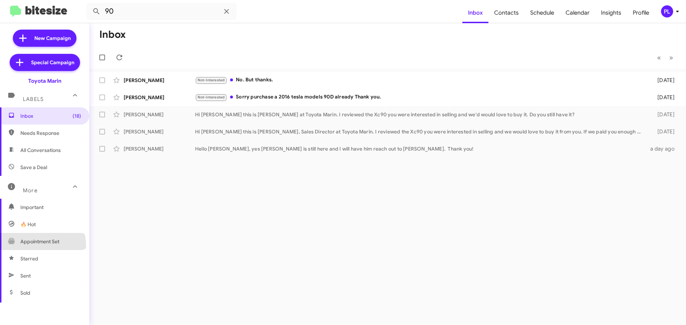
click at [42, 246] on span "Appointment Set" at bounding box center [44, 241] width 89 height 17
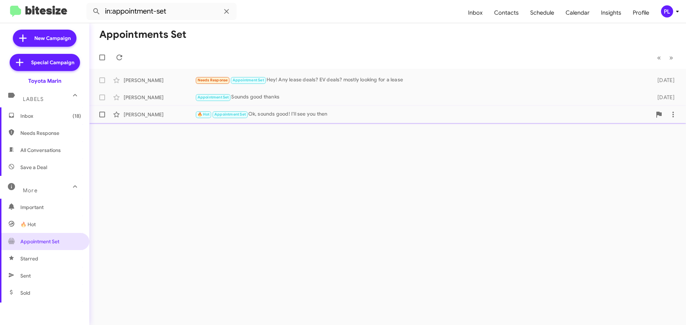
click at [300, 113] on div "🔥 Hot Appointment Set Ok, sounds good! I'll see you then" at bounding box center [423, 114] width 457 height 8
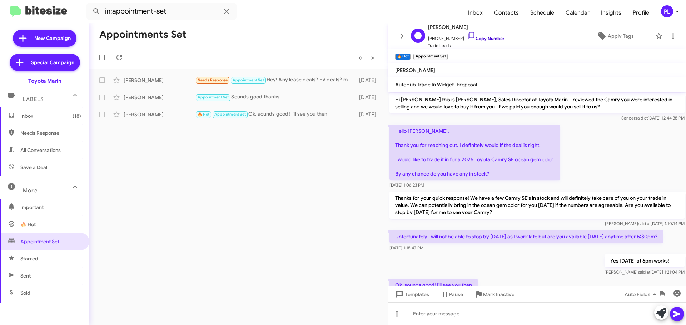
click at [485, 39] on link "Copy Number" at bounding box center [486, 38] width 38 height 5
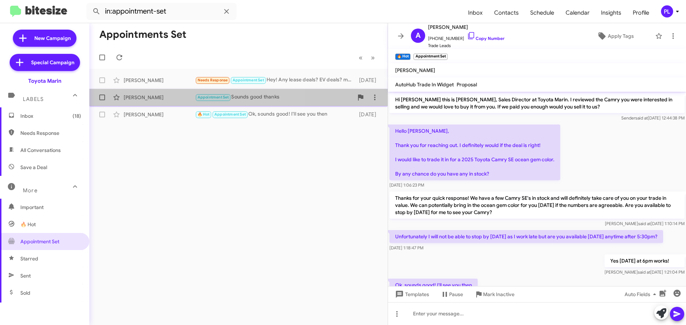
click at [165, 95] on div "Jad Elkhoury" at bounding box center [159, 97] width 71 height 7
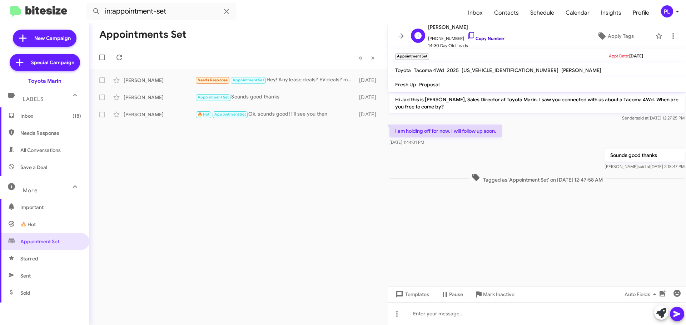
click at [484, 36] on link "Copy Number" at bounding box center [486, 38] width 38 height 5
click at [38, 223] on span "🔥 Hot" at bounding box center [44, 224] width 89 height 17
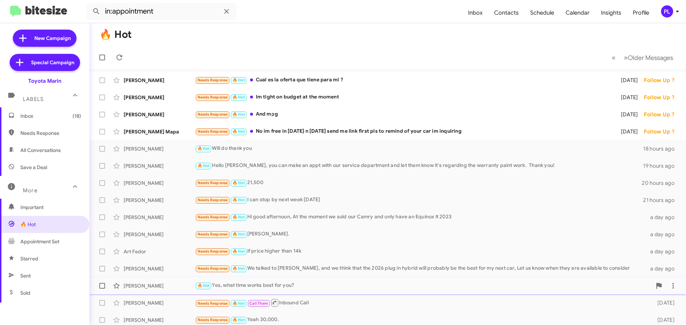
click at [308, 288] on div "🔥 Hot Yes, what time works best for you?" at bounding box center [423, 286] width 457 height 8
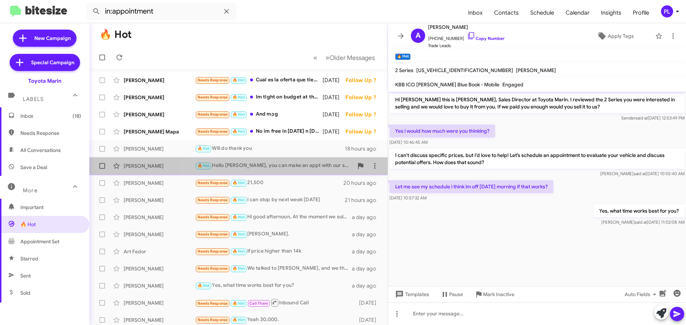
click at [290, 161] on div "Dalton Scheiner 🔥 Hot Hello Dalton, you can make an appt with our service depar…" at bounding box center [238, 166] width 287 height 14
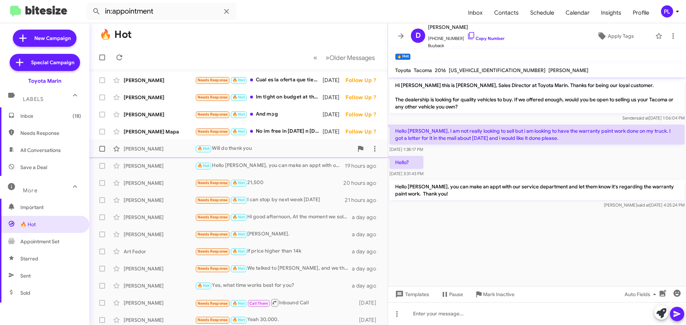
click at [244, 150] on div "🔥 Hot Will do thank you" at bounding box center [274, 149] width 158 height 8
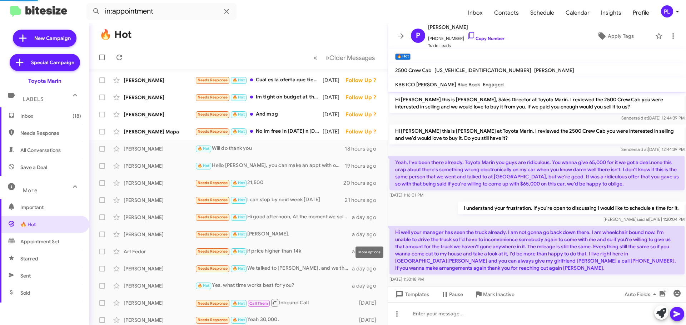
scroll to position [128, 0]
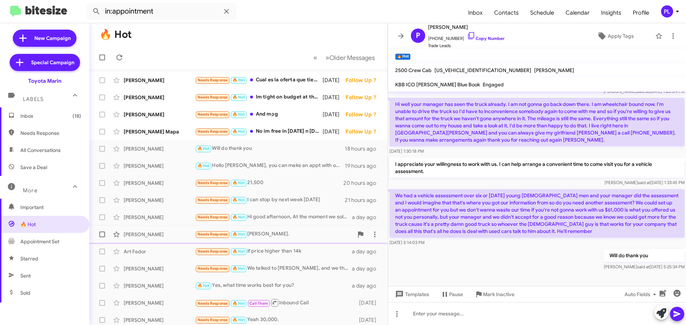
click at [273, 234] on div "Needs Response 🔥 Hot Ryan." at bounding box center [274, 234] width 158 height 8
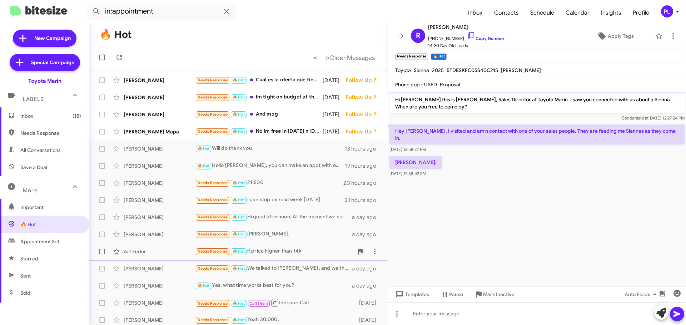
click at [284, 252] on div "Needs Response 🔥 Hot if price higher than 14k" at bounding box center [274, 252] width 158 height 8
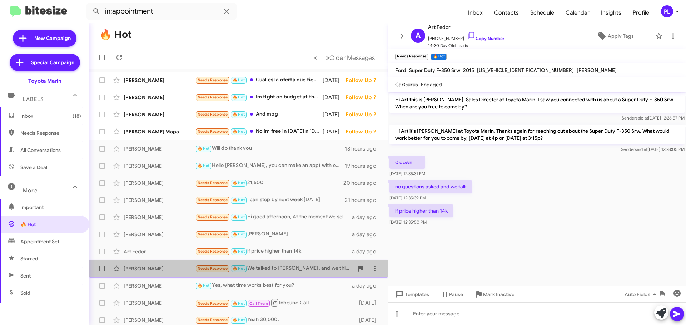
click at [282, 269] on div "Needs Response 🔥 Hot We talked to Sergio, and we think that the 2026 plug in hy…" at bounding box center [274, 269] width 158 height 8
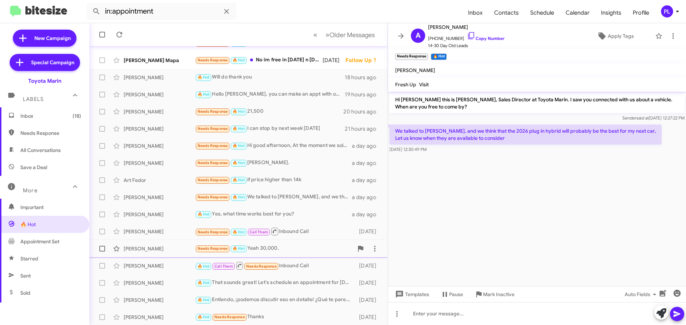
scroll to position [89, 0]
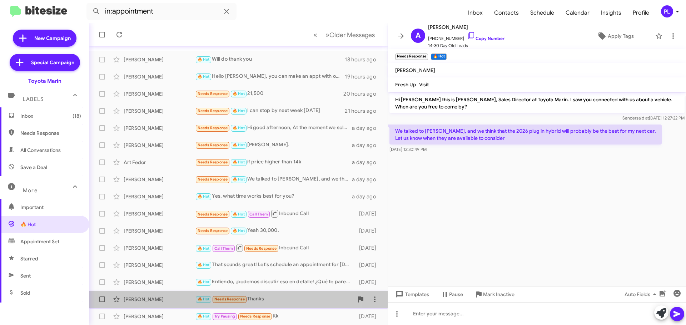
click at [276, 300] on div "🔥 Hot Needs Response Thanks" at bounding box center [274, 299] width 158 height 8
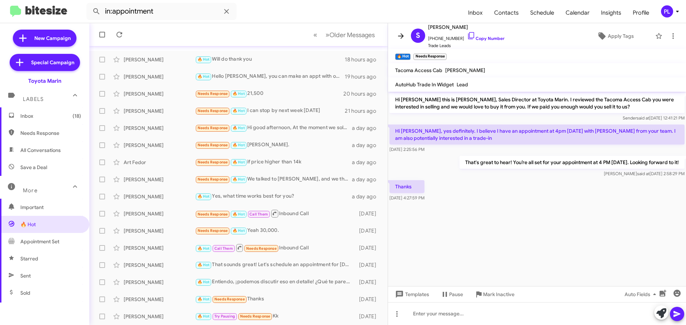
click at [399, 39] on icon at bounding box center [401, 36] width 9 height 9
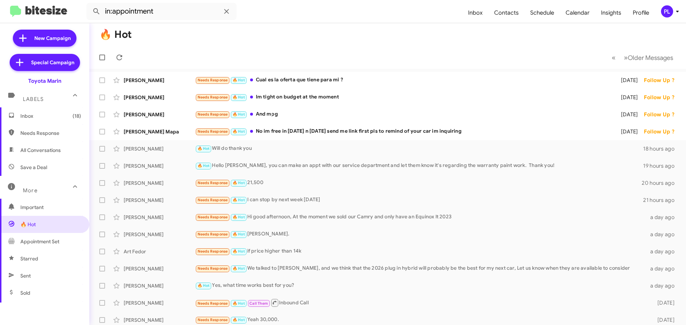
click at [50, 203] on span "Important" at bounding box center [44, 207] width 89 height 17
type input "in:important"
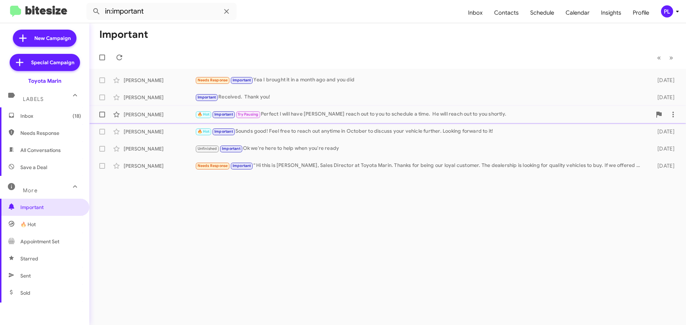
click at [303, 116] on div "🔥 Hot Important Try Pausing Perfect I will have Marcelo reach out to you to sch…" at bounding box center [423, 114] width 457 height 8
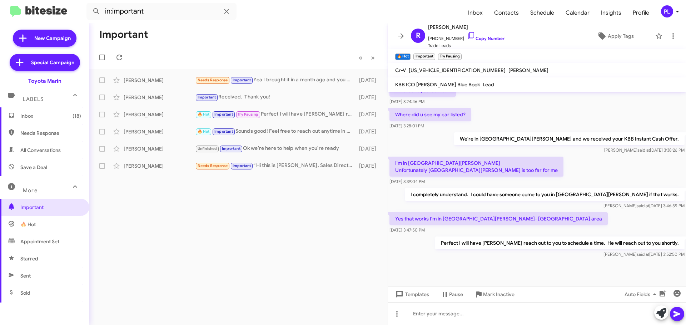
scroll to position [225, 0]
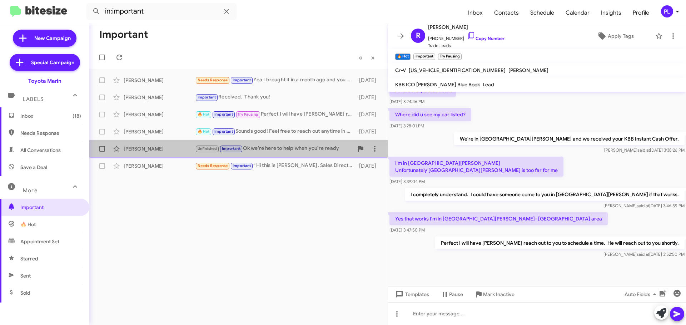
click at [280, 155] on div "Sargius Pazokh Unfinished Important Ok we're here to help when you're ready 7 d…" at bounding box center [238, 149] width 287 height 14
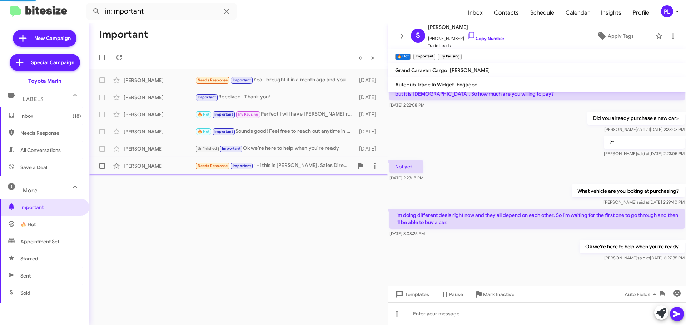
click at [279, 165] on div "Needs Response Important “ Hi this is Nathan Myler, Sales Director at Toyota Ma…" at bounding box center [274, 166] width 158 height 8
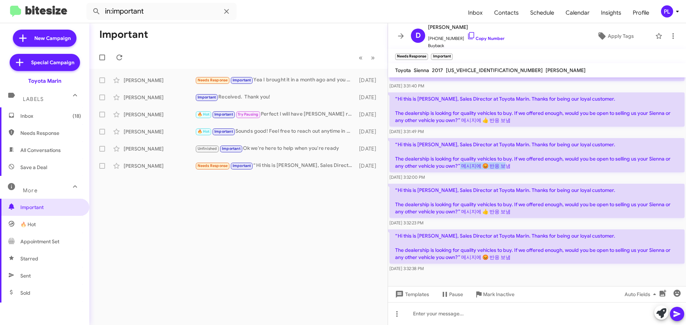
drag, startPoint x: 543, startPoint y: 164, endPoint x: 462, endPoint y: 169, distance: 80.9
click at [462, 169] on p "“ Hi this is Nathan Myler, Sales Director at Toyota Marin. Thanks for being our…" at bounding box center [536, 155] width 295 height 34
copy p "메시지에 ​😡​ 반응 보냄"
drag, startPoint x: 531, startPoint y: 212, endPoint x: 462, endPoint y: 212, distance: 69.0
click at [462, 212] on p "“ Hi this is Nathan Myler, Sales Director at Toyota Marin. Thanks for being our…" at bounding box center [536, 201] width 295 height 34
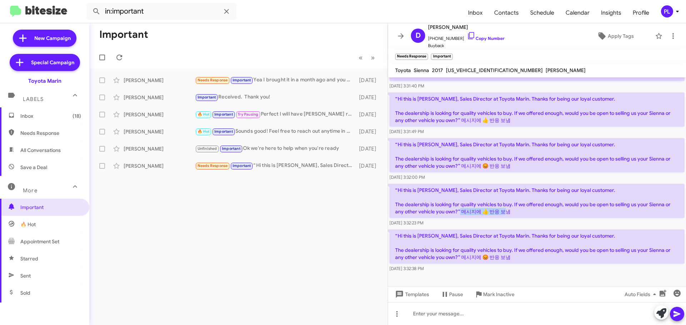
copy p "메시지에 ​👍​ 반응 보냄"
click at [35, 116] on span "Inbox (18)" at bounding box center [50, 116] width 61 height 7
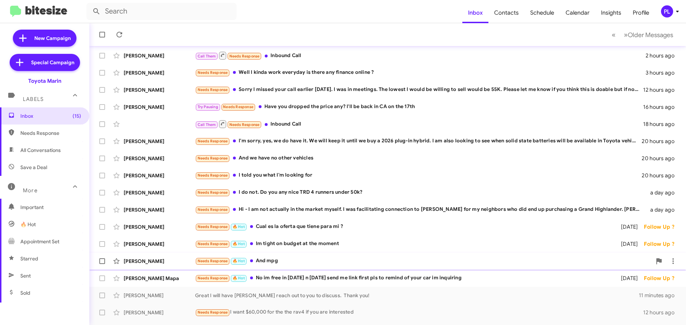
scroll to position [89, 0]
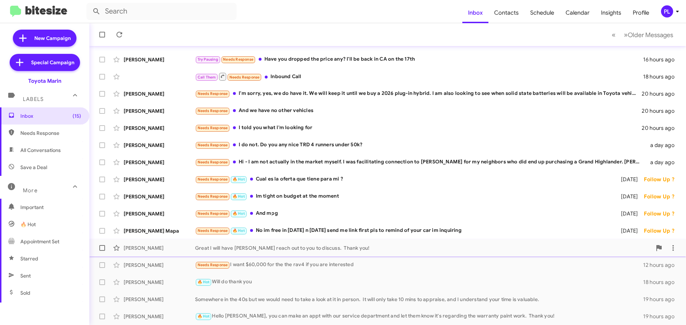
click at [293, 249] on div "Great I will have Brian Concordia reach out to you to discuss. Thank you!" at bounding box center [423, 248] width 457 height 7
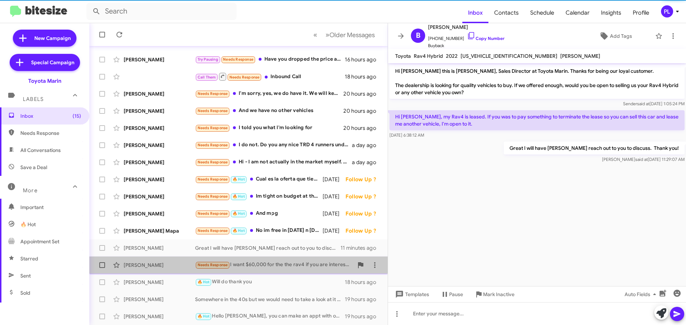
click at [291, 258] on div "Nery Gonzalez Needs Response I want $60,000 for the the rav4 if you are interes…" at bounding box center [238, 265] width 287 height 14
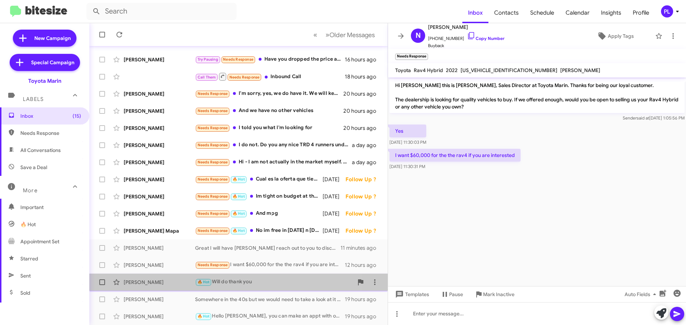
click at [274, 280] on div "🔥 Hot Will do thank you" at bounding box center [274, 282] width 158 height 8
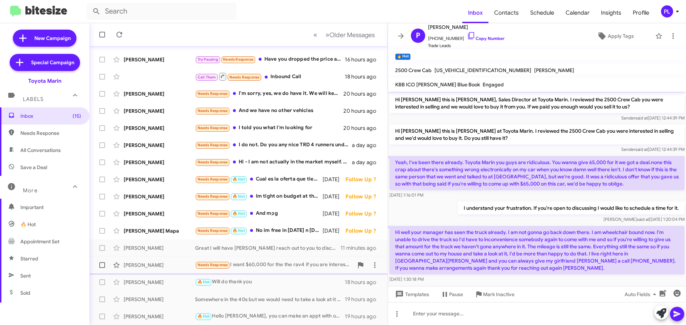
click at [254, 266] on div "Needs Response I want $60,000 for the the rav4 if you are interested" at bounding box center [274, 265] width 158 height 8
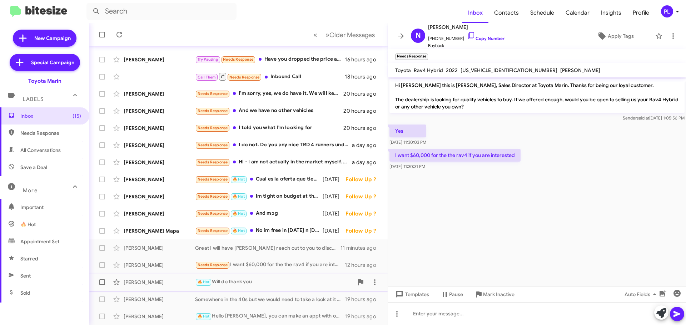
click at [249, 281] on div "🔥 Hot Will do thank you" at bounding box center [274, 282] width 158 height 8
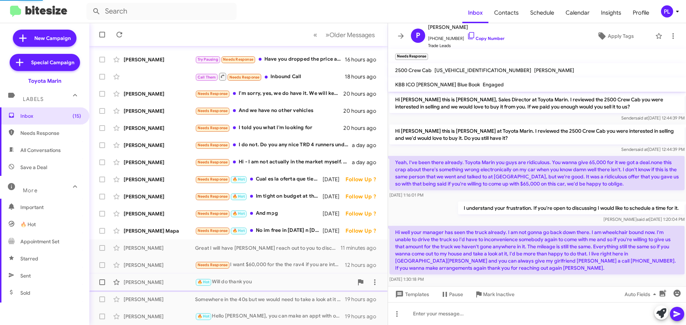
scroll to position [128, 0]
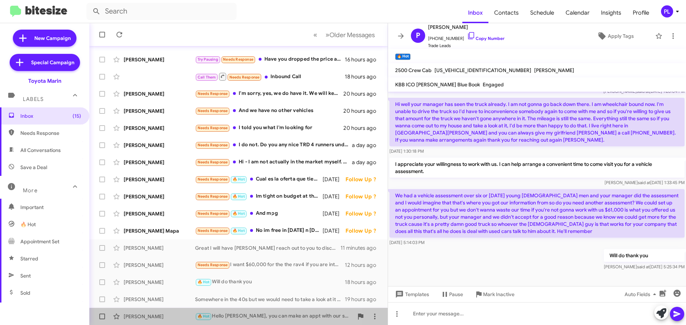
click at [251, 320] on div "🔥 Hot Hello Dalton, you can make an appt with our service department and let th…" at bounding box center [274, 317] width 158 height 8
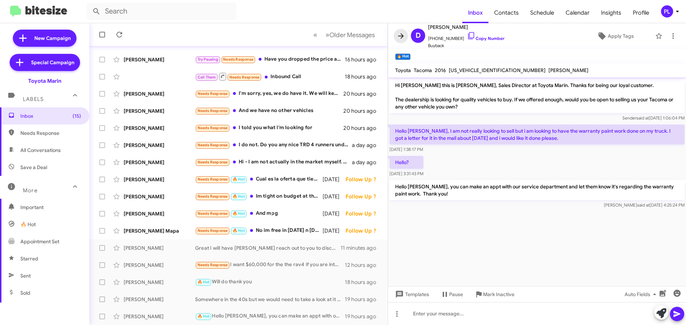
click at [403, 36] on icon at bounding box center [401, 36] width 9 height 9
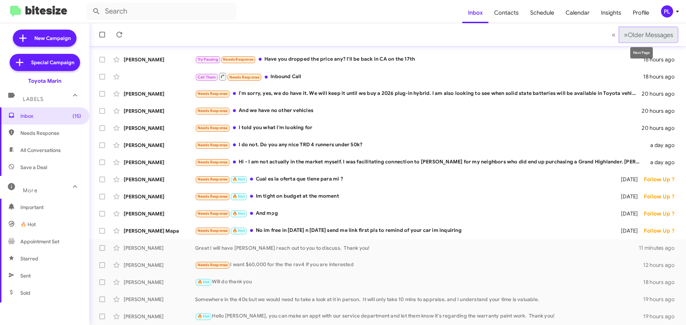
click at [624, 37] on span "»" at bounding box center [626, 34] width 4 height 9
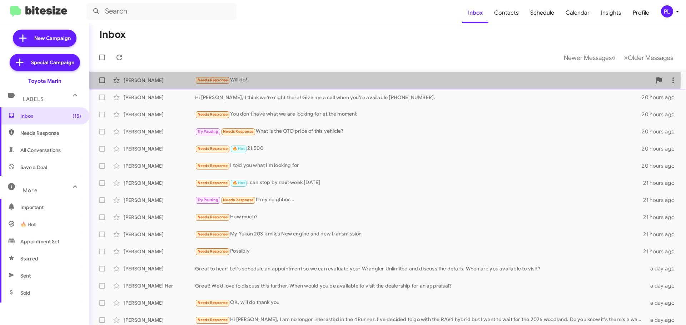
click at [258, 79] on div "Needs Response Will do!" at bounding box center [423, 80] width 457 height 8
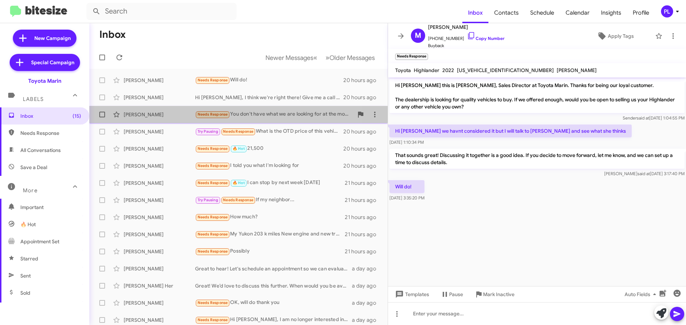
click at [259, 116] on div "Needs Response You don't have what we are looking for at the moment" at bounding box center [274, 114] width 158 height 8
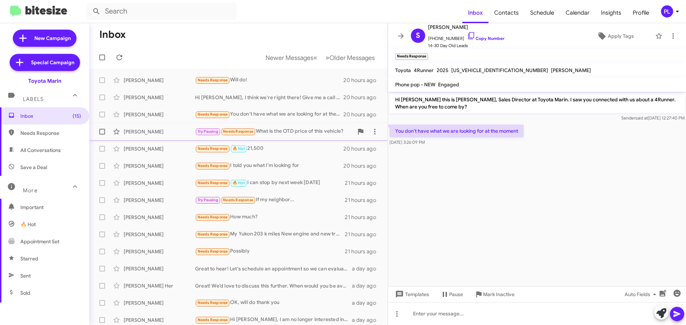
click at [282, 135] on div "Try Pausing Needs Response What is the OTD price of this vehicle?" at bounding box center [274, 132] width 158 height 8
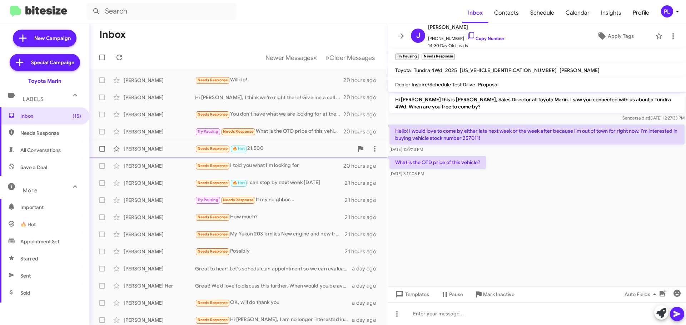
click at [268, 153] on div "Needs Response 🔥 Hot 21,500" at bounding box center [274, 149] width 158 height 8
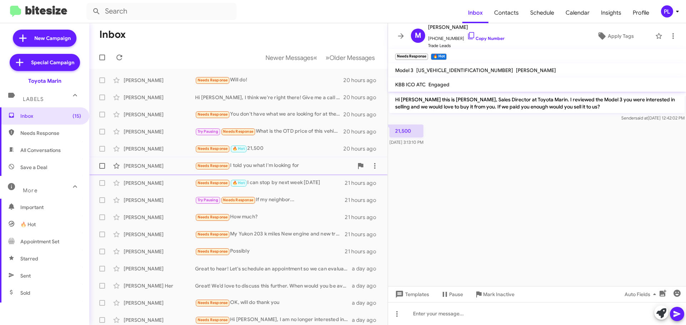
click at [268, 166] on div "Needs Response I told you what I'm looking for" at bounding box center [274, 166] width 158 height 8
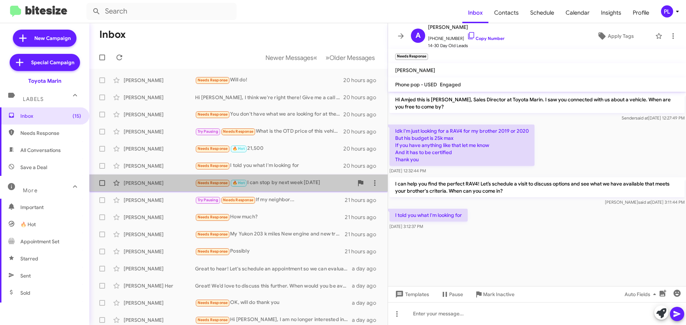
click at [300, 184] on div "Needs Response 🔥 Hot I can stop by next week on Thursday" at bounding box center [274, 183] width 158 height 8
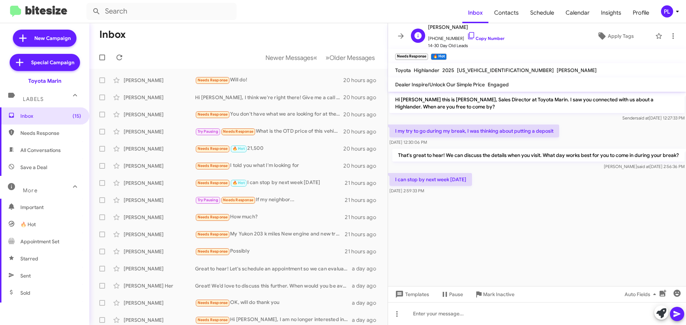
click at [480, 42] on span "+17073196948 Copy Number" at bounding box center [466, 36] width 76 height 11
click at [485, 37] on link "Copy Number" at bounding box center [486, 38] width 38 height 5
click at [400, 33] on icon at bounding box center [401, 36] width 9 height 9
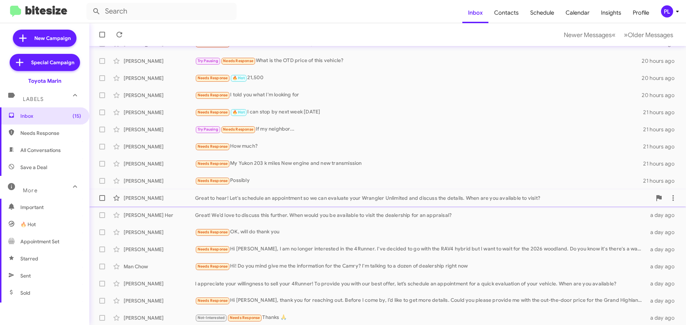
scroll to position [71, 0]
click at [293, 212] on div "Great! We’d love to discuss this further. When would you be available to visit …" at bounding box center [423, 214] width 457 height 7
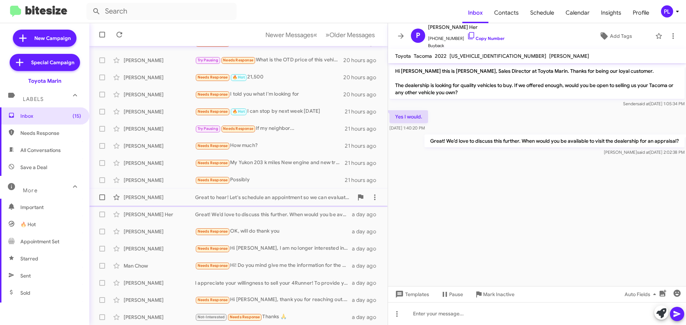
click at [303, 197] on div "Great to hear! Let's schedule an appointment so we can evaluate your Wrangler U…" at bounding box center [274, 197] width 158 height 7
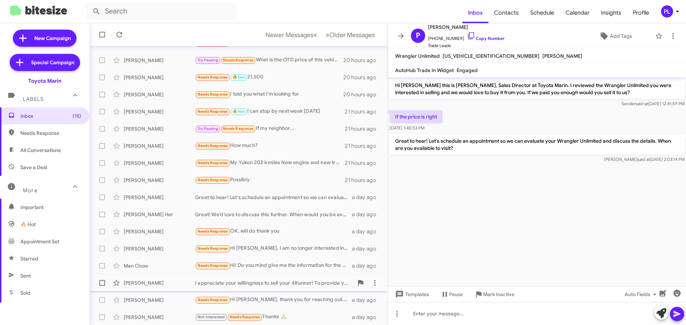
click at [252, 282] on div "I appreciate your willingness to sell your 4Runner! To provide you with our bes…" at bounding box center [274, 283] width 158 height 7
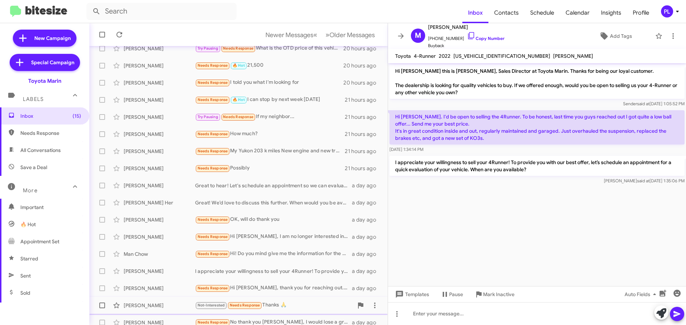
scroll to position [89, 0]
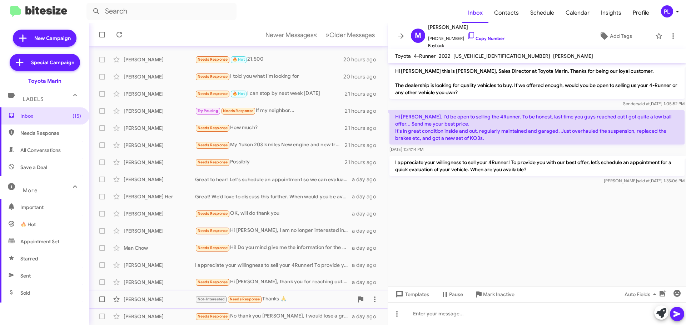
click at [295, 301] on div "Not-Interested Needs Response Thanks 🙏" at bounding box center [274, 299] width 158 height 8
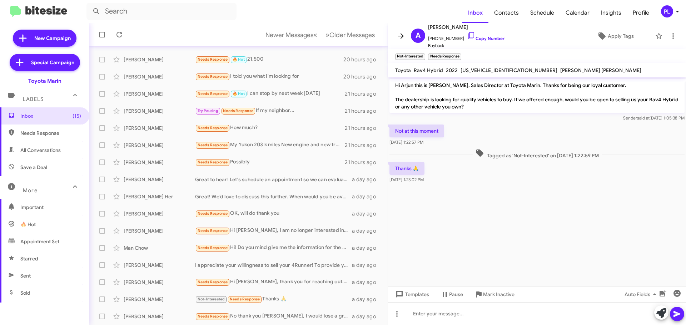
click at [400, 37] on icon at bounding box center [401, 36] width 9 height 9
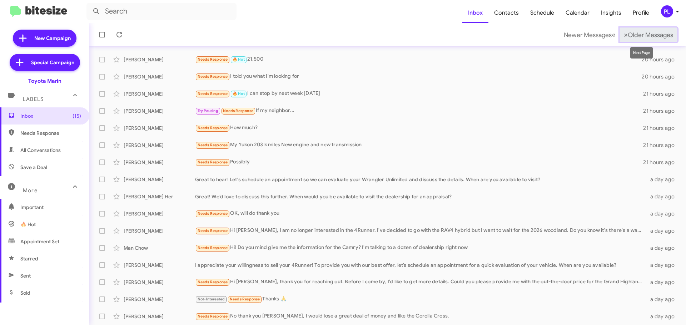
click at [653, 36] on span "Older Messages" at bounding box center [650, 35] width 45 height 8
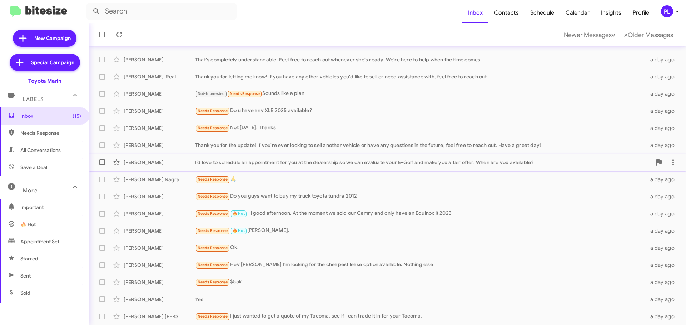
click at [295, 163] on div "I’d love to schedule an appointment for you at the dealership so we can evaluat…" at bounding box center [423, 162] width 457 height 7
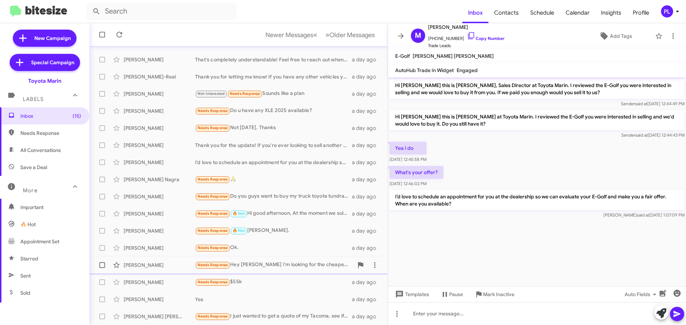
click at [259, 270] on div "Iman Rahmatizadeh Needs Response Hey Nathan I'm looking for the cheapest lease …" at bounding box center [238, 265] width 287 height 14
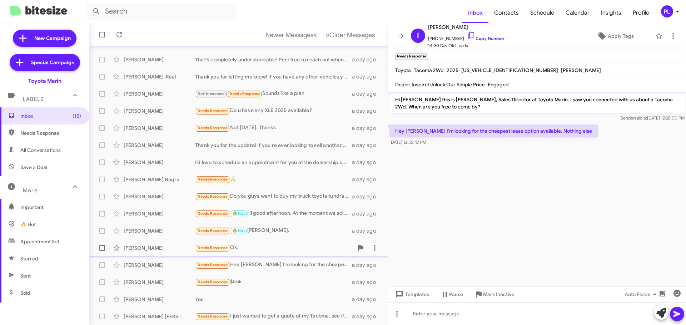
click at [258, 245] on div "Needs Response Ok." at bounding box center [274, 248] width 158 height 8
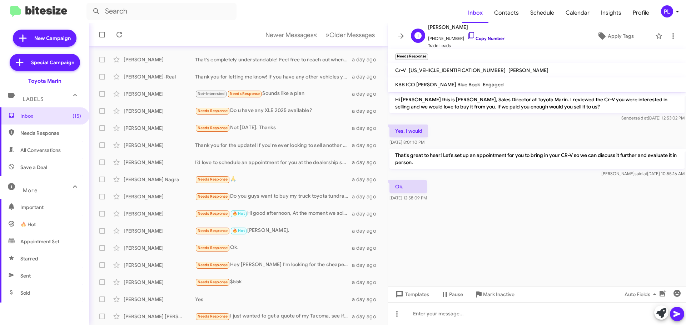
click at [487, 39] on link "Copy Number" at bounding box center [486, 38] width 38 height 5
click at [473, 38] on link "Copy Number" at bounding box center [486, 38] width 38 height 5
click at [398, 34] on icon at bounding box center [401, 36] width 9 height 9
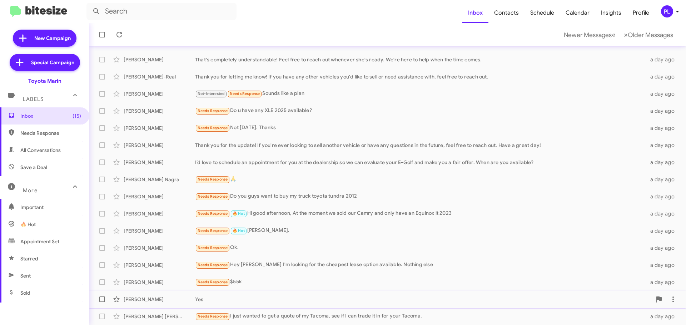
click at [254, 298] on div "Yes" at bounding box center [423, 299] width 457 height 7
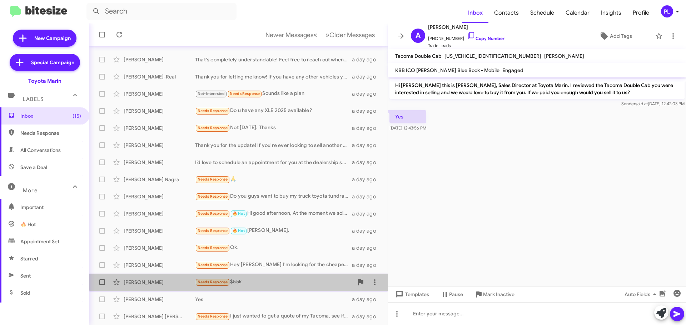
click at [247, 280] on div "Needs Response $55k" at bounding box center [274, 282] width 158 height 8
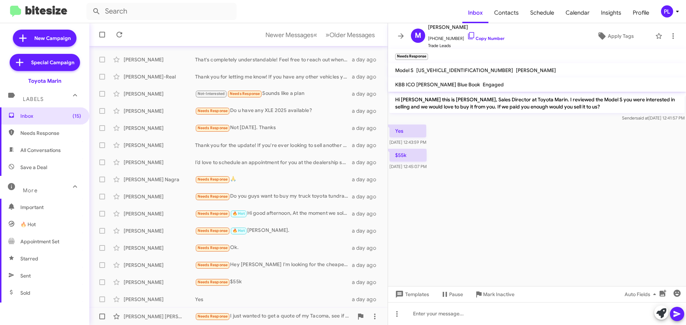
click at [289, 318] on div "Needs Response I just wanted to get a quote of my Tacoma, see if I can trade it…" at bounding box center [274, 317] width 158 height 8
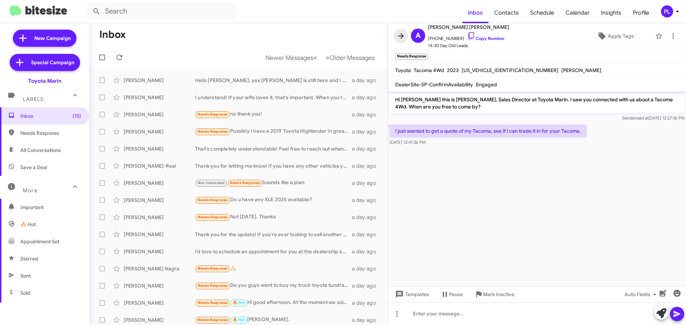
click at [402, 37] on icon at bounding box center [401, 36] width 9 height 9
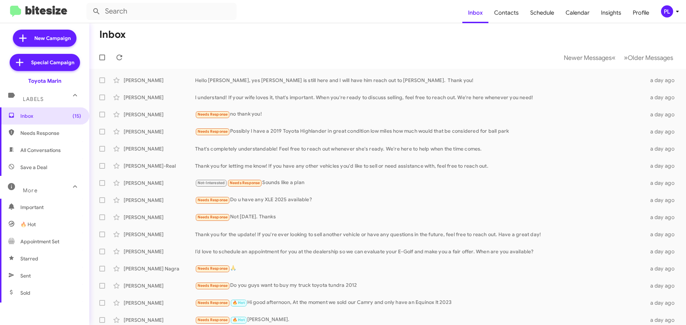
click at [674, 11] on icon at bounding box center [677, 11] width 9 height 9
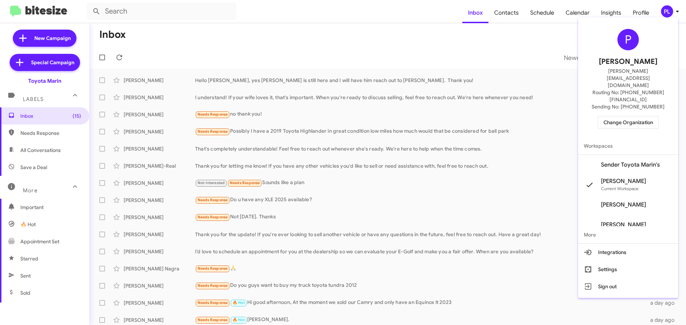
click at [641, 116] on span "Change Organization" at bounding box center [628, 122] width 50 height 12
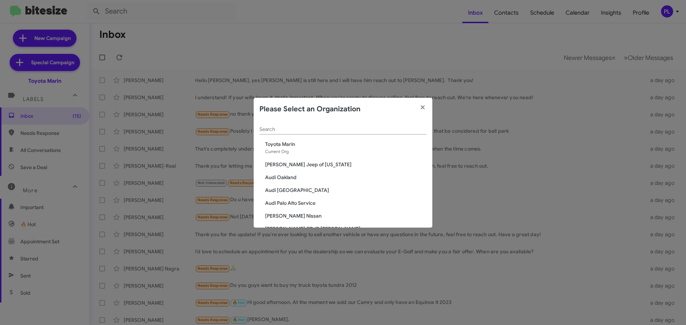
click at [291, 190] on span "Audi Palo Alto" at bounding box center [345, 190] width 161 height 7
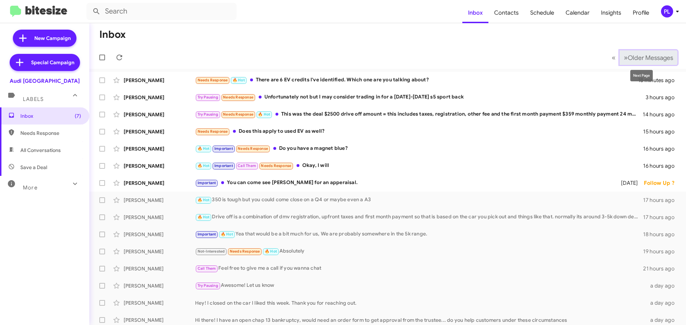
click at [633, 59] on span "Older Messages" at bounding box center [650, 58] width 45 height 8
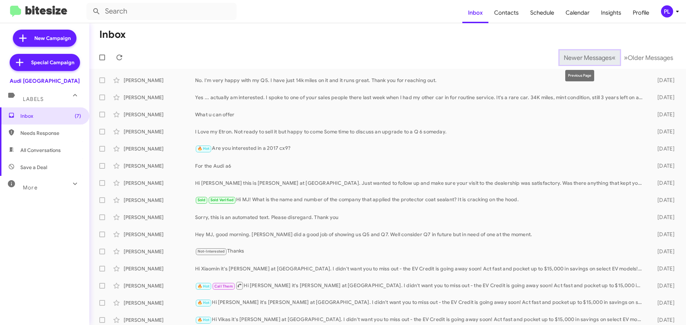
click at [578, 63] on button "Newer Messages « Previous" at bounding box center [589, 57] width 60 height 15
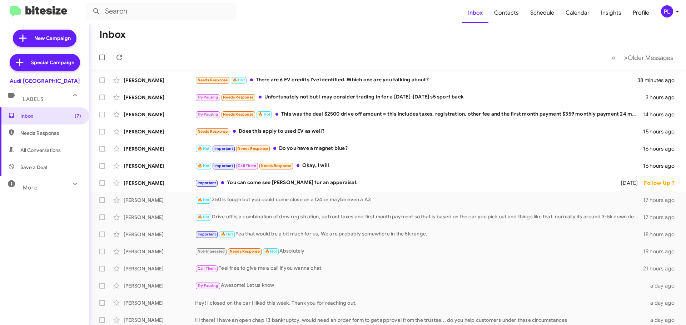
click at [677, 12] on icon at bounding box center [677, 12] width 3 height 2
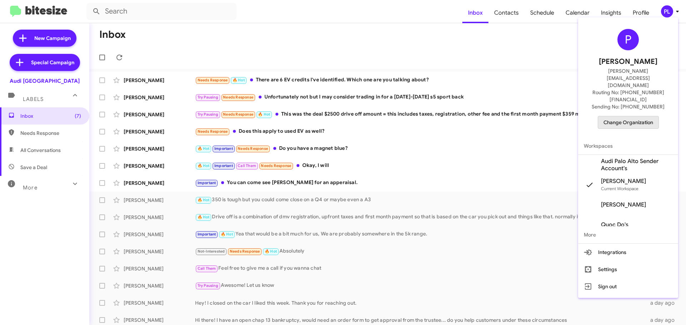
click at [634, 116] on span "Change Organization" at bounding box center [628, 122] width 50 height 12
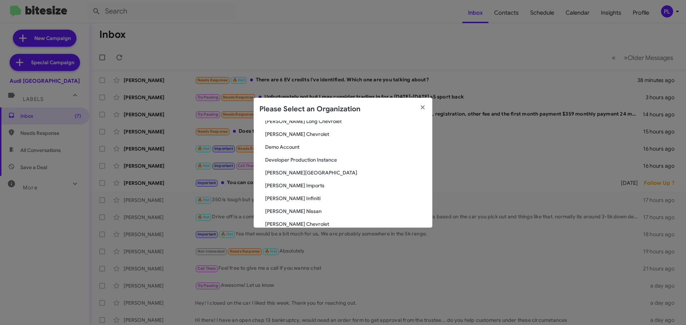
scroll to position [286, 0]
click at [287, 137] on span "[PERSON_NAME] Chevrolet" at bounding box center [345, 136] width 161 height 7
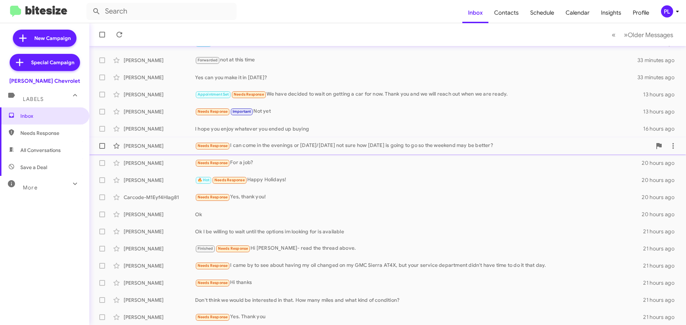
scroll to position [89, 0]
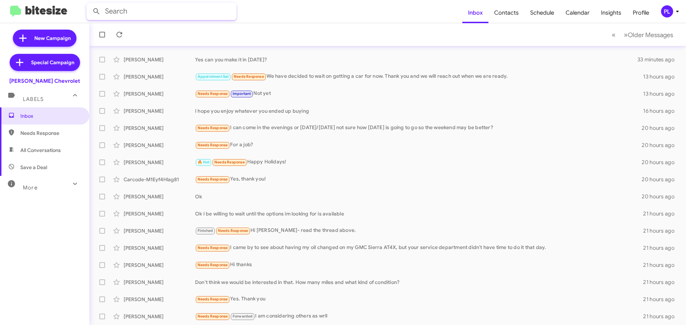
click at [135, 10] on input "text" at bounding box center [161, 11] width 150 height 17
type input "[PERSON_NAME]"
click at [89, 4] on button at bounding box center [96, 11] width 14 height 14
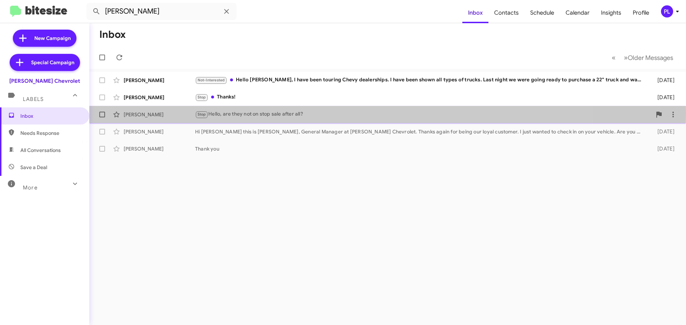
click at [276, 113] on div "Stop Hello, are they not on stop sale after all?" at bounding box center [423, 114] width 457 height 8
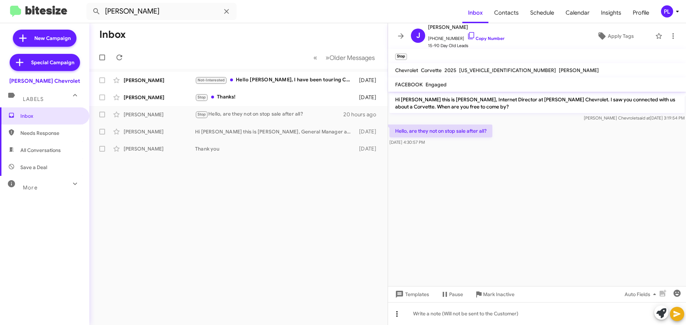
click at [399, 314] on icon at bounding box center [397, 314] width 9 height 9
drag, startPoint x: 516, startPoint y: 197, endPoint x: 535, endPoint y: 184, distance: 23.0
click at [517, 197] on div at bounding box center [343, 162] width 686 height 325
click at [666, 31] on button at bounding box center [673, 36] width 14 height 14
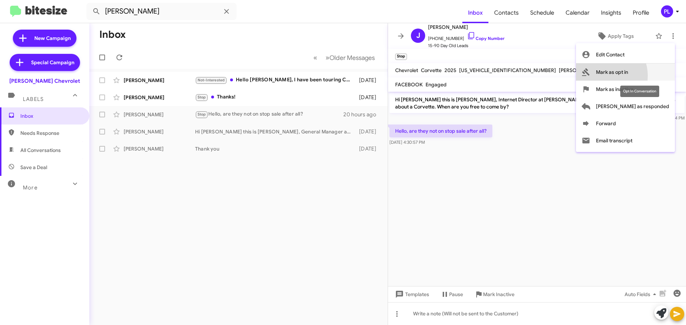
click at [628, 76] on span "Mark as opt in" at bounding box center [612, 72] width 32 height 17
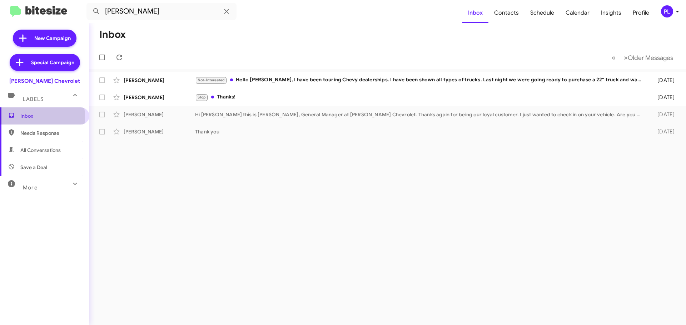
click at [36, 117] on span "Inbox" at bounding box center [50, 116] width 61 height 7
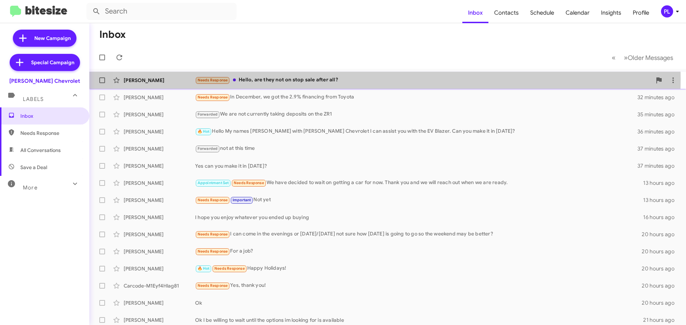
click at [351, 79] on div "Needs Response Hello, are they not on stop sale after all?" at bounding box center [423, 80] width 457 height 8
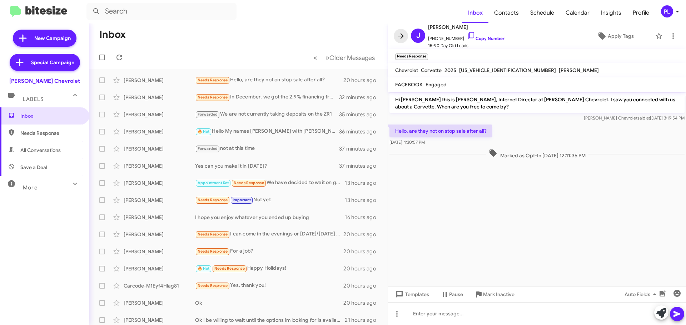
click at [396, 35] on span at bounding box center [401, 36] width 14 height 9
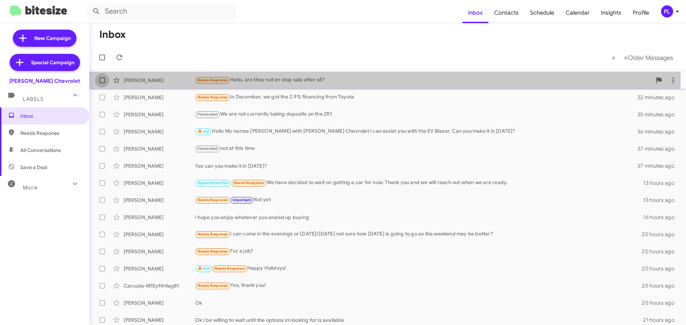
click at [104, 79] on span at bounding box center [102, 81] width 6 height 6
click at [102, 83] on input "checkbox" at bounding box center [102, 83] width 0 height 0
checkbox input "true"
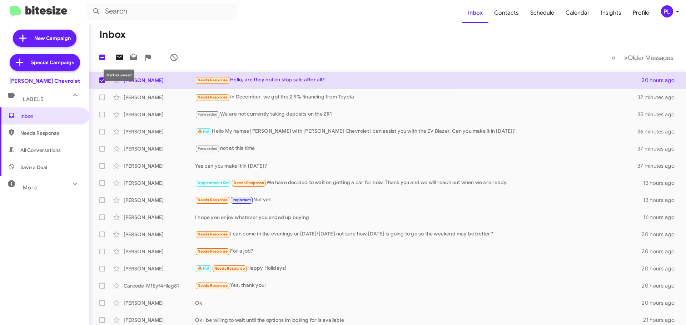
click at [119, 58] on icon at bounding box center [119, 57] width 9 height 9
click at [103, 57] on span at bounding box center [102, 58] width 6 height 6
click at [102, 60] on input "checkbox" at bounding box center [102, 60] width 0 height 0
checkbox input "true"
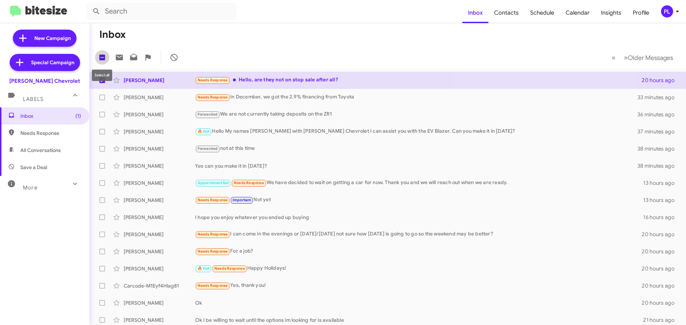
checkbox input "true"
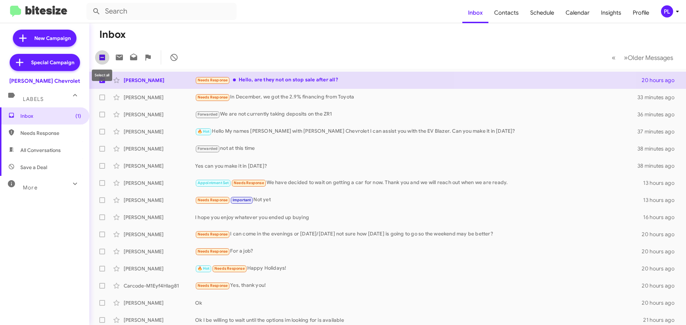
checkbox input "true"
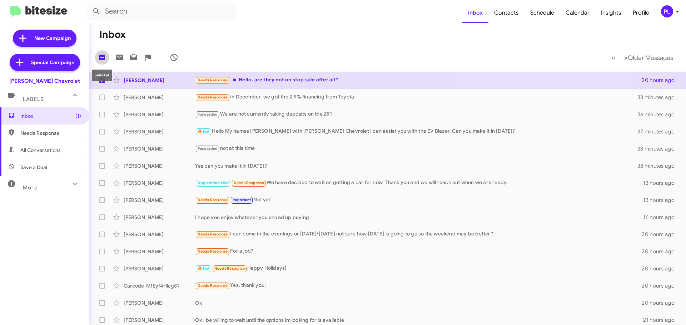
checkbox input "true"
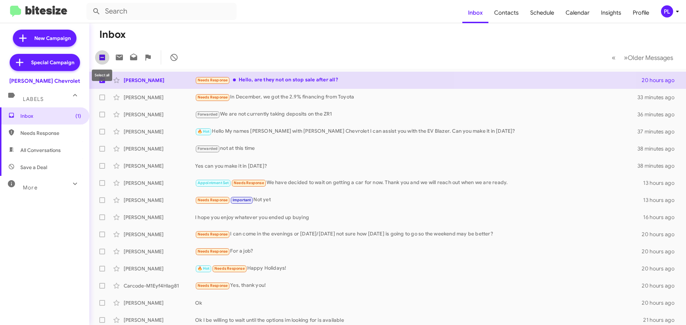
checkbox input "true"
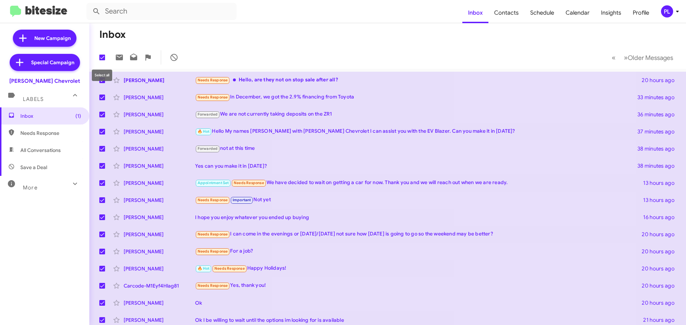
click at [103, 58] on span at bounding box center [102, 58] width 6 height 6
click at [102, 60] on input "checkbox" at bounding box center [102, 60] width 0 height 0
checkbox input "false"
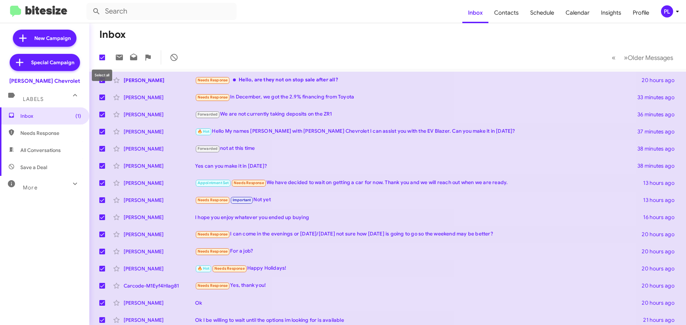
checkbox input "false"
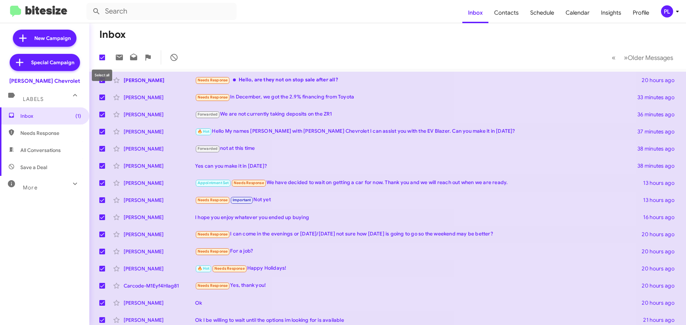
checkbox input "false"
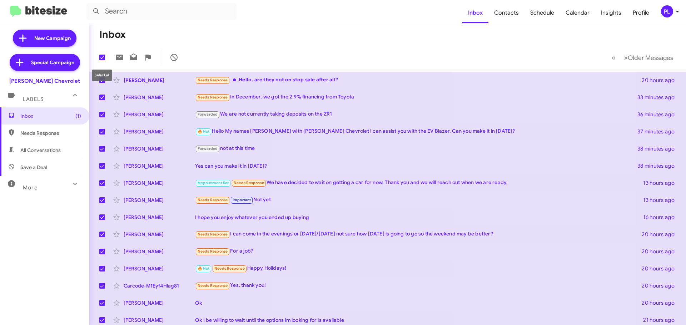
checkbox input "false"
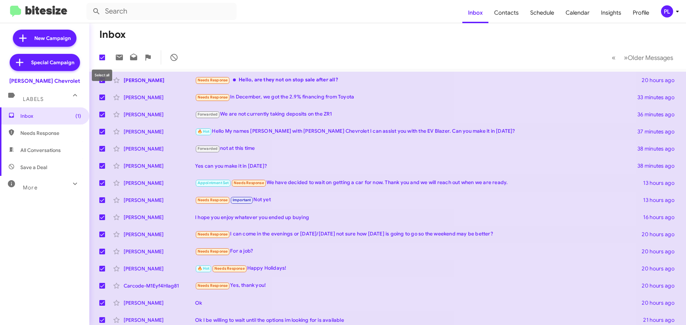
checkbox input "false"
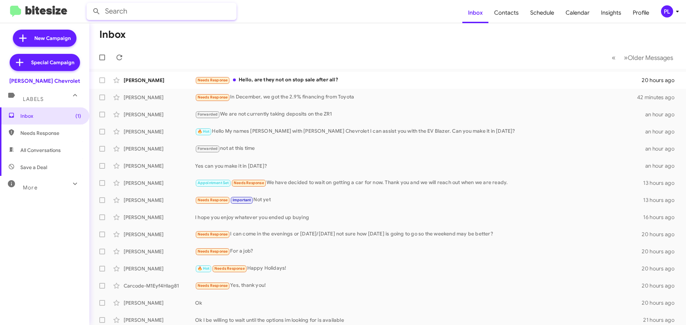
click at [121, 12] on input "text" at bounding box center [161, 11] width 150 height 17
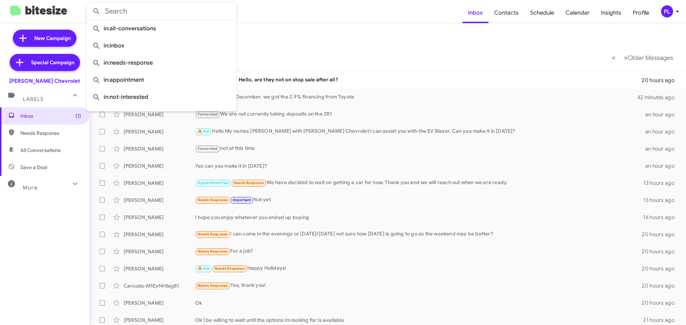
paste input "[EMAIL_ADDRESS][PERSON_NAME][DOMAIN_NAME]"
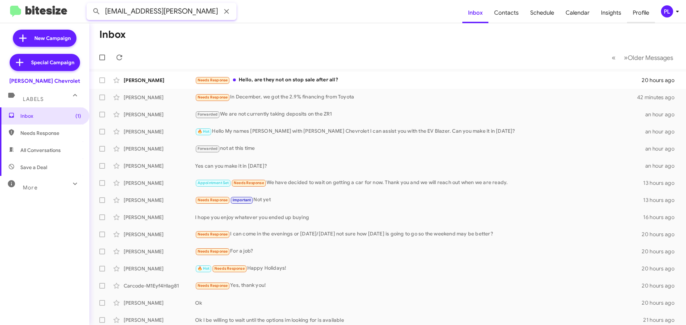
type input "[EMAIL_ADDRESS][PERSON_NAME][DOMAIN_NAME]"
click at [648, 15] on span "Profile" at bounding box center [641, 13] width 28 height 21
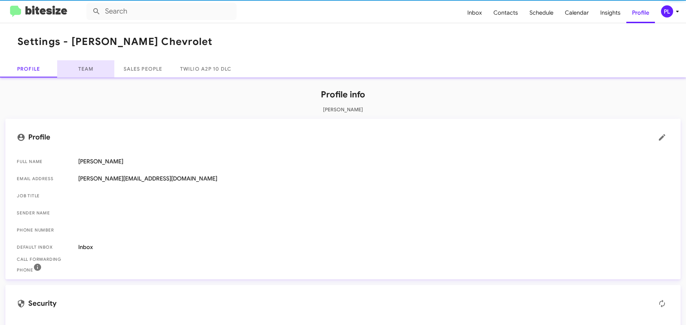
click at [85, 69] on link "Team" at bounding box center [85, 68] width 57 height 17
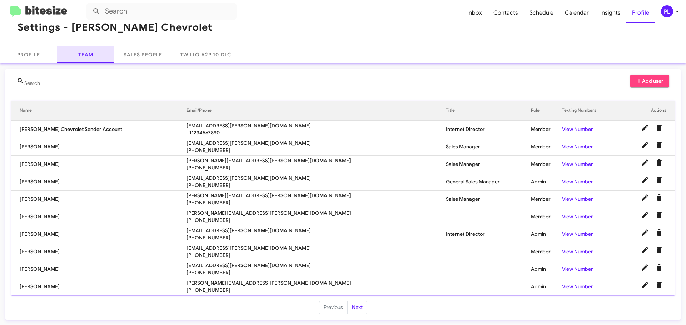
scroll to position [15, 0]
click at [353, 307] on button "Next" at bounding box center [357, 307] width 20 height 13
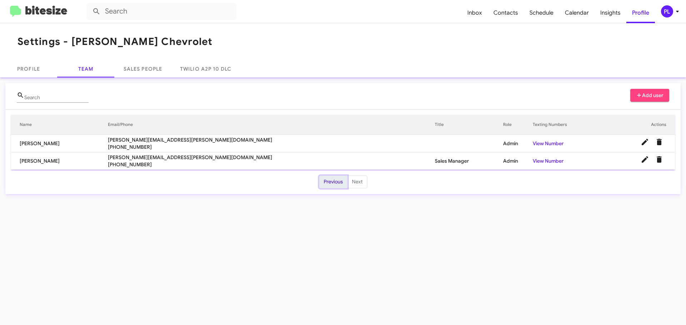
click at [335, 180] on button "Previous" at bounding box center [333, 182] width 29 height 13
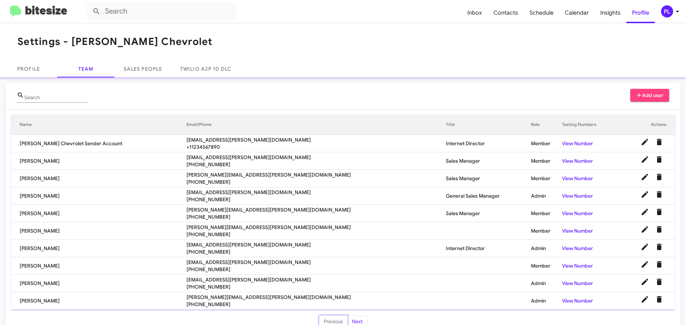
scroll to position [15, 0]
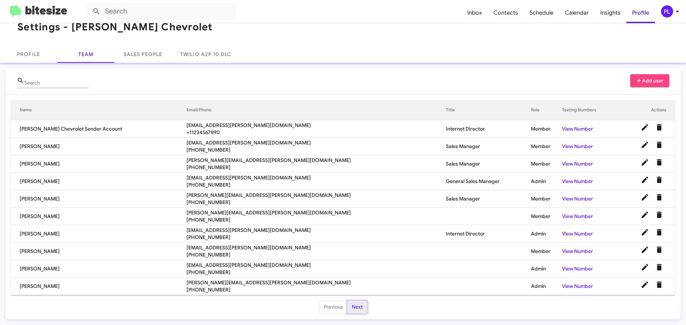
click at [357, 303] on button "Next" at bounding box center [357, 307] width 20 height 13
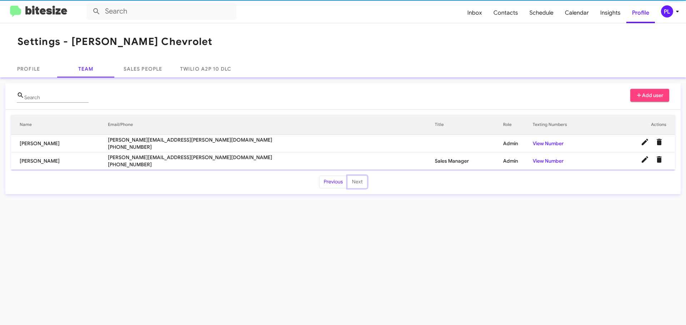
scroll to position [0, 0]
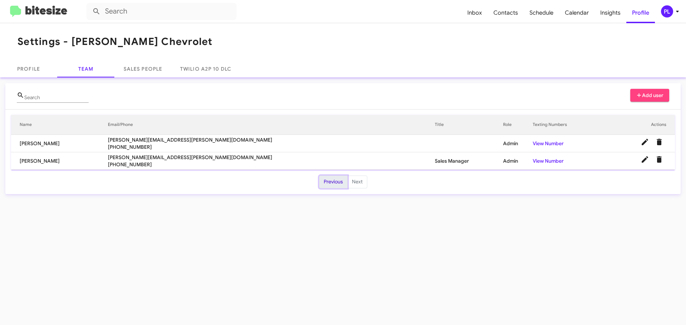
click at [335, 182] on button "Previous" at bounding box center [333, 182] width 29 height 13
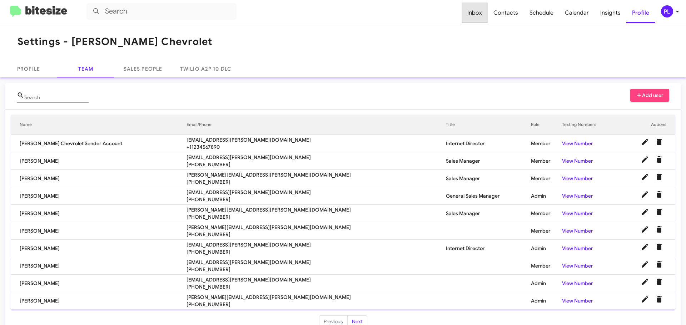
click at [473, 9] on span "Inbox" at bounding box center [475, 13] width 26 height 21
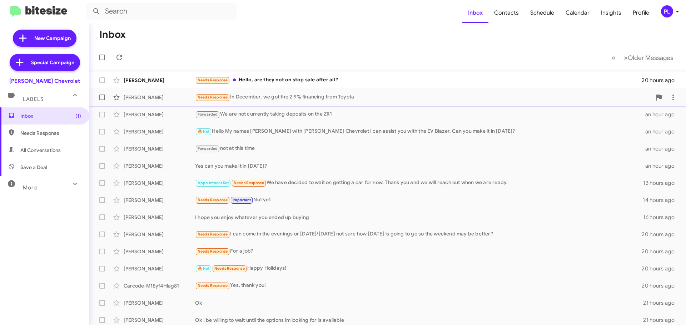
click at [244, 101] on div "Needs Response In December, we got the 2.9% financing from Toyota" at bounding box center [423, 97] width 457 height 8
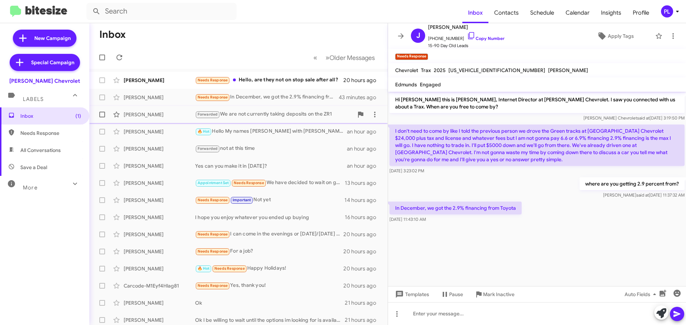
click at [289, 114] on div "Forwarded We are not currently taking deposits on the ZR1" at bounding box center [274, 114] width 158 height 8
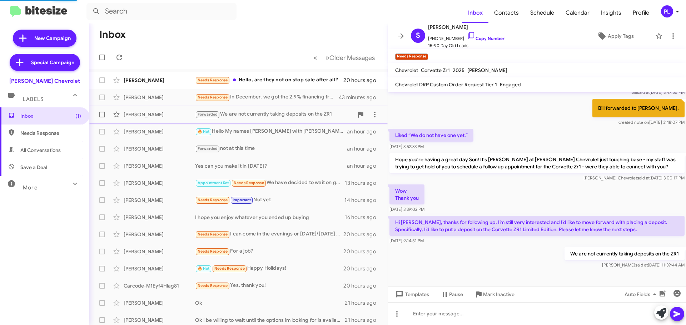
scroll to position [139, 0]
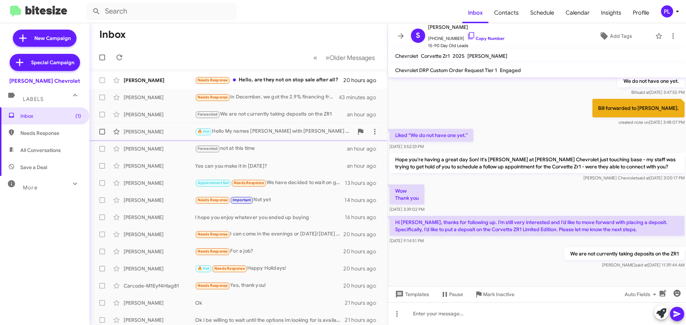
click at [284, 131] on div "🔥 Hot Hello My names [PERSON_NAME] with [PERSON_NAME] Chevrolet I can assist yo…" at bounding box center [274, 132] width 158 height 8
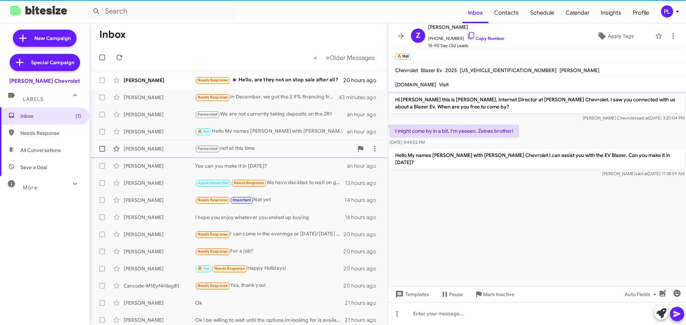
click at [273, 148] on div "Forwarded not at this time" at bounding box center [274, 149] width 158 height 8
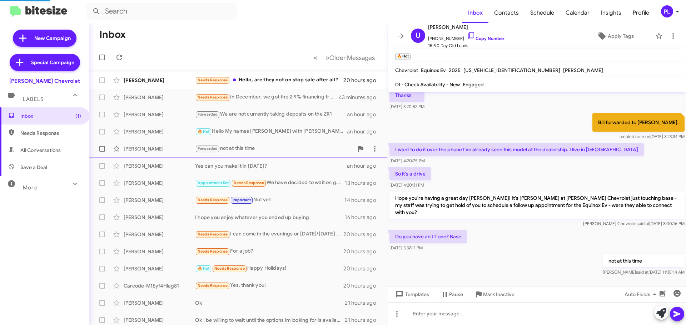
scroll to position [46, 0]
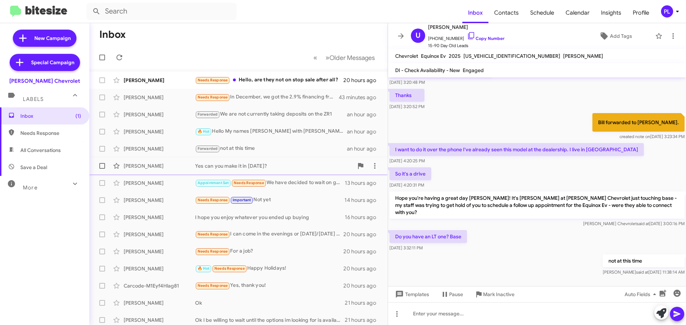
click at [172, 169] on div "[PERSON_NAME]" at bounding box center [159, 166] width 71 height 7
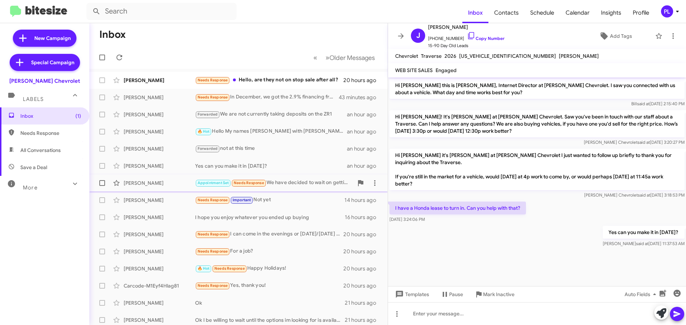
click at [165, 178] on div "[PERSON_NAME] Appointment Set Needs Response We have decided to wait on getting…" at bounding box center [238, 183] width 287 height 14
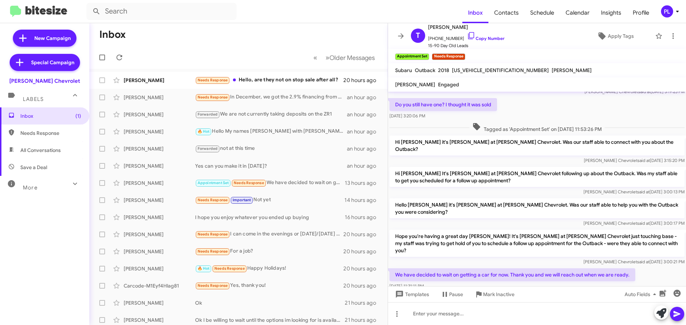
scroll to position [31, 0]
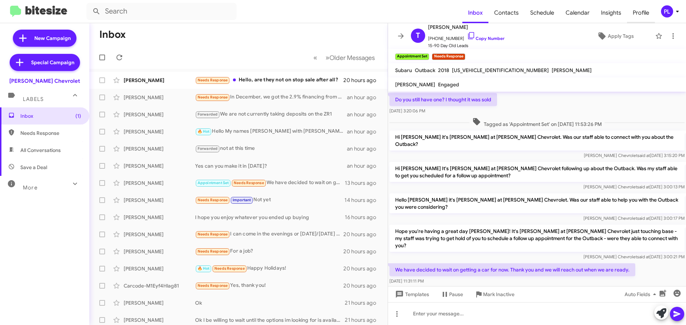
click at [646, 10] on span "Profile" at bounding box center [641, 13] width 28 height 21
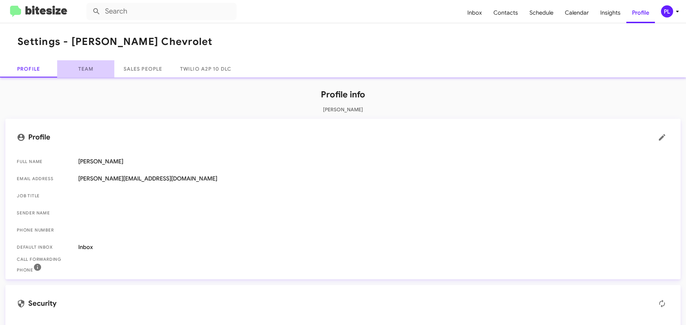
click at [87, 66] on link "Team" at bounding box center [85, 68] width 57 height 17
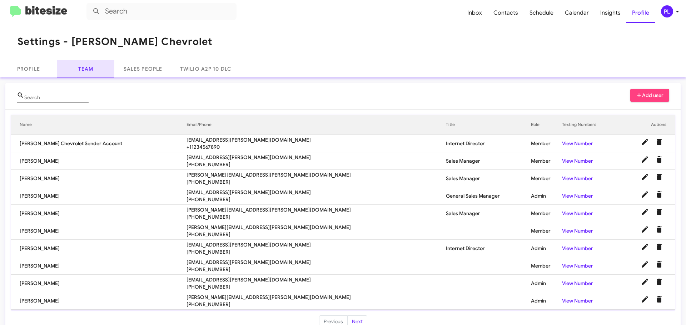
scroll to position [15, 0]
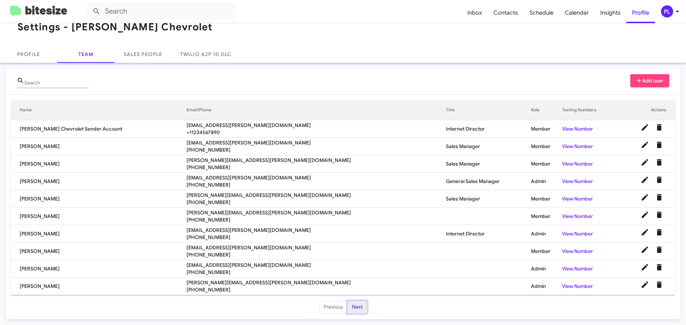
click at [356, 308] on button "Next" at bounding box center [357, 307] width 20 height 13
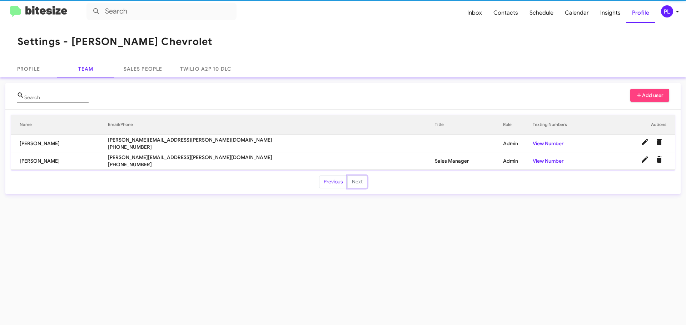
scroll to position [0, 0]
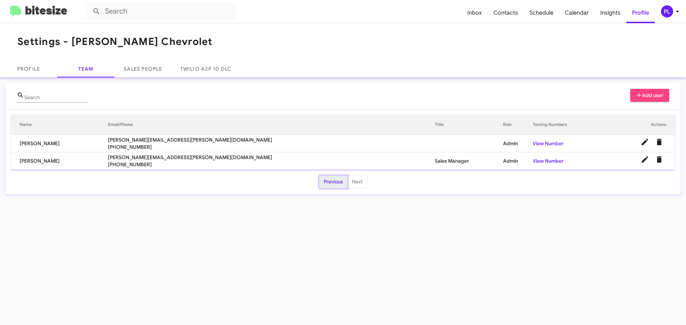
click at [339, 180] on button "Previous" at bounding box center [333, 182] width 29 height 13
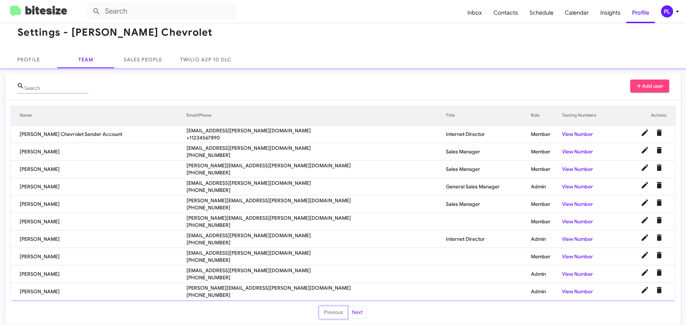
scroll to position [15, 0]
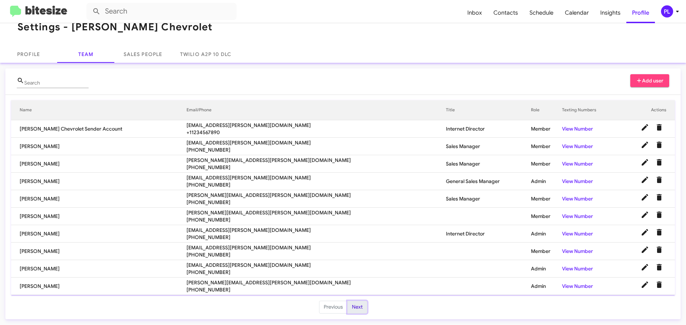
click at [354, 309] on button "Next" at bounding box center [357, 307] width 20 height 13
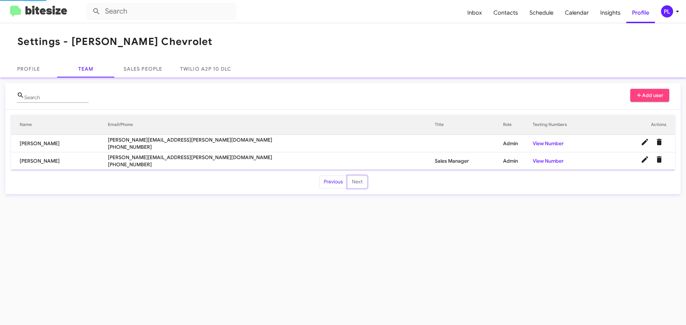
scroll to position [0, 0]
click at [333, 183] on button "Previous" at bounding box center [333, 182] width 29 height 13
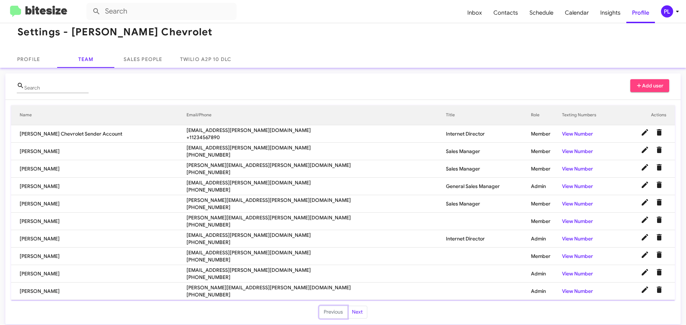
scroll to position [15, 0]
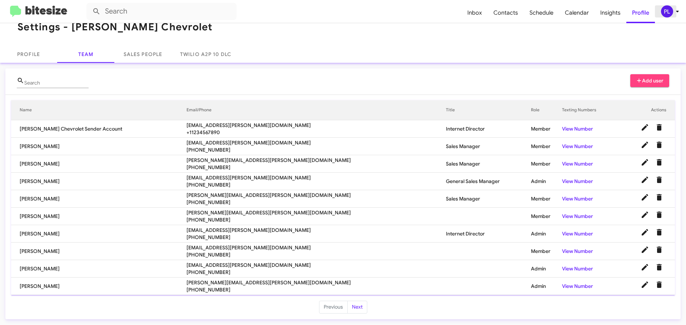
click at [678, 12] on icon at bounding box center [677, 11] width 9 height 9
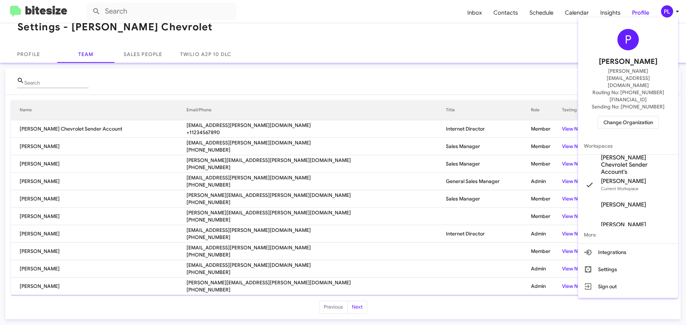
scroll to position [36, 0]
